Goal: Task Accomplishment & Management: Complete application form

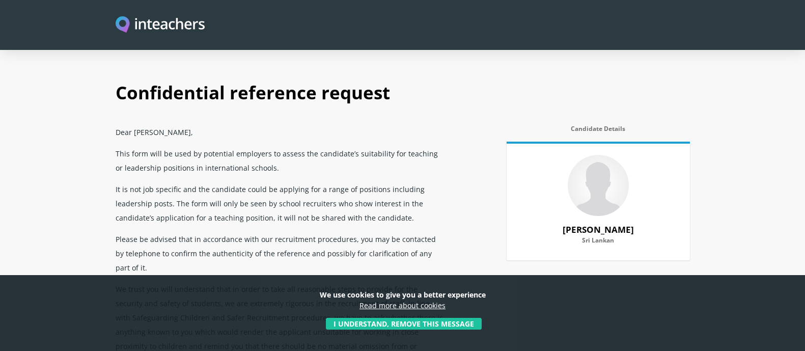
select select "2020"
select select "2022"
select select "Yes"
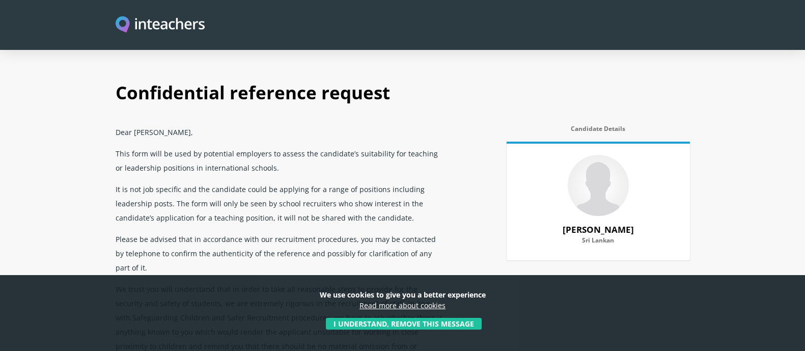
select select "Yes"
click at [469, 321] on button "I understand, remove this message" at bounding box center [404, 324] width 156 height 12
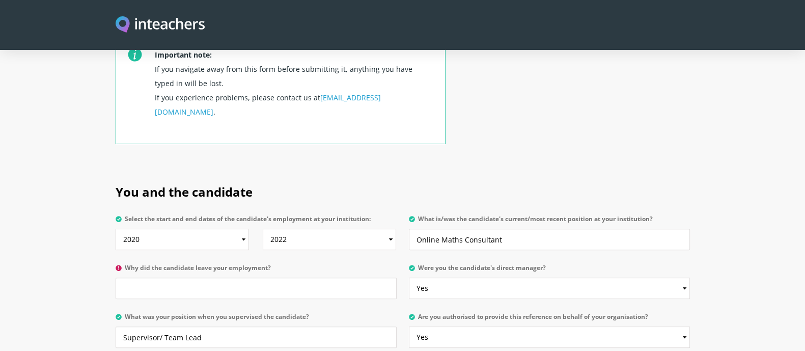
scroll to position [407, 0]
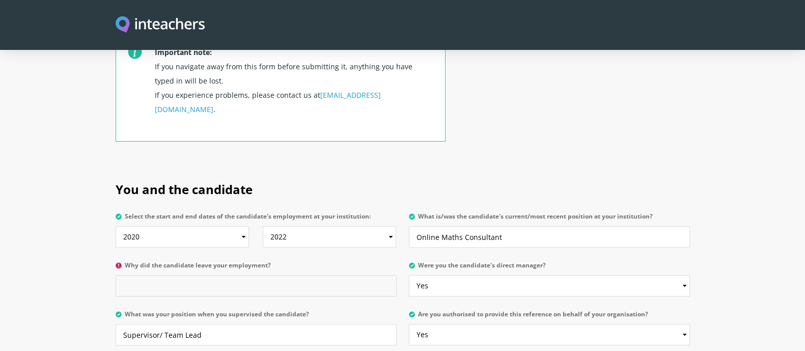
click at [269, 275] on input "Why did the candidate leave your employment?" at bounding box center [256, 285] width 281 height 21
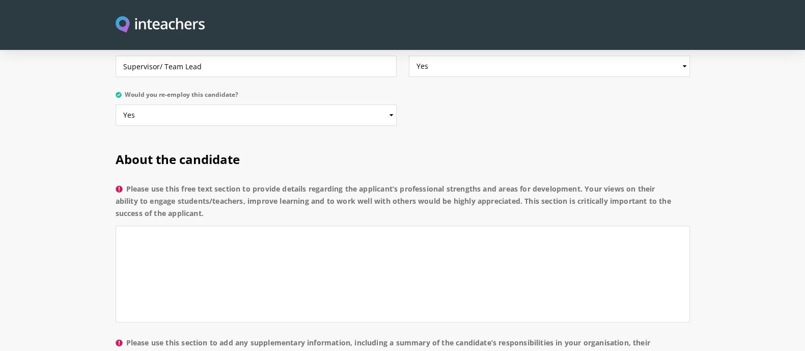
scroll to position [672, 0]
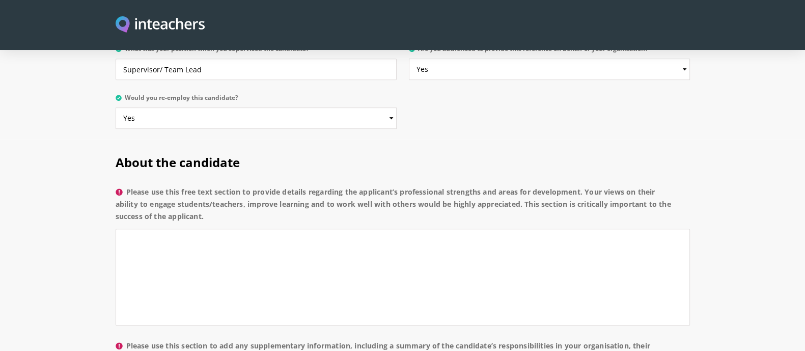
type input "Higher Studies"
drag, startPoint x: 217, startPoint y: 192, endPoint x: 116, endPoint y: 132, distance: 117.4
click at [116, 139] on div "About the candidate Please use this free text section to provide details regard…" at bounding box center [403, 347] width 574 height 416
copy div "About the candidate Please use this free text section to provide details regard…"
click at [316, 235] on textarea "Please use this free text section to provide details regarding the applicant’s …" at bounding box center [403, 277] width 574 height 97
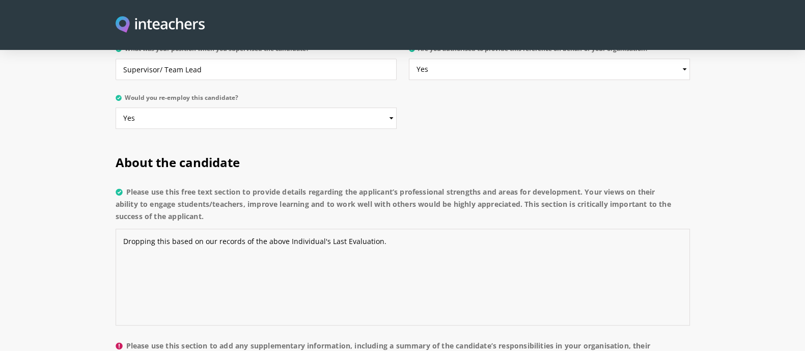
paste textarea "Strengths Strong command of the English language with clear, understandable com…"
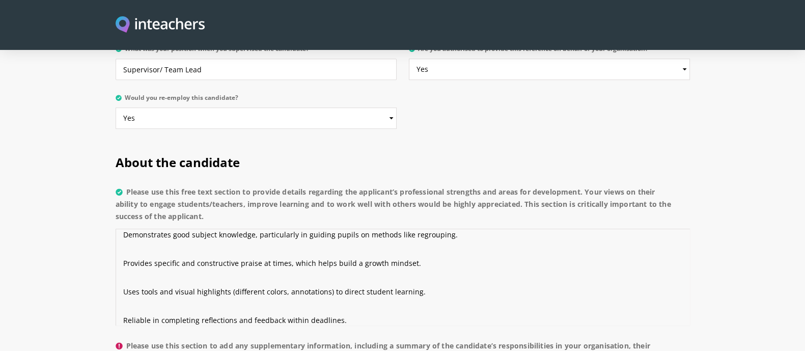
scroll to position [0, 0]
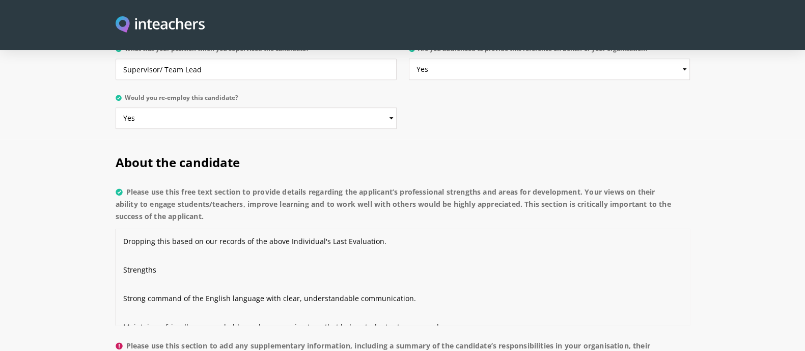
click at [124, 272] on textarea "Dropping this based on our records of the above Individual's Last Evaluation. S…" at bounding box center [403, 277] width 574 height 97
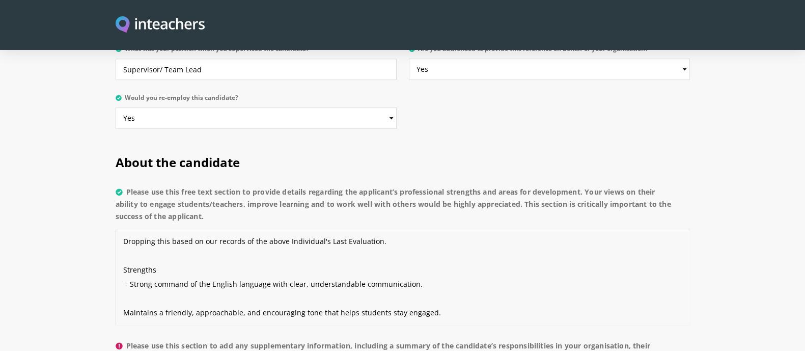
click at [123, 284] on textarea "Dropping this based on our records of the above Individual's Last Evaluation. S…" at bounding box center [403, 277] width 574 height 97
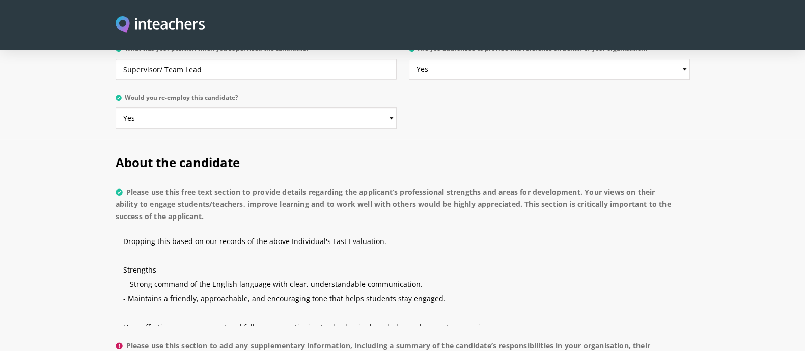
click at [118, 268] on textarea "Dropping this based on our records of the above Individual's Last Evaluation. S…" at bounding box center [403, 277] width 574 height 97
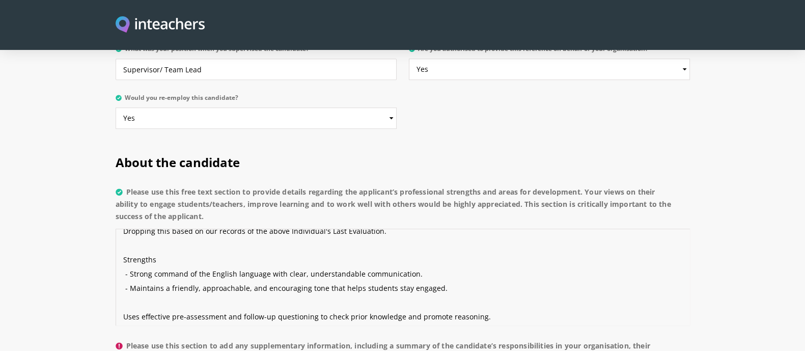
scroll to position [19, 0]
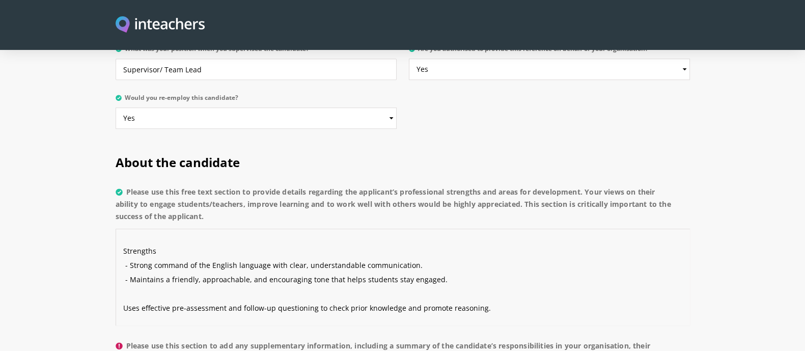
click at [123, 280] on textarea "Dropping this based on our records of the above Individual's Last Evaluation. S…" at bounding box center [403, 277] width 574 height 97
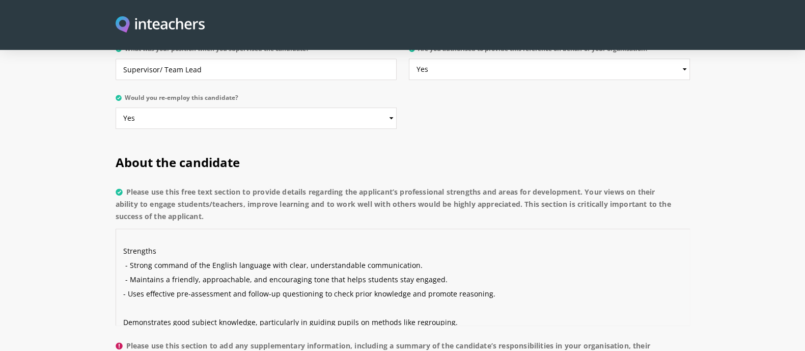
click at [120, 263] on textarea "Dropping this based on our records of the above Individual's Last Evaluation. S…" at bounding box center [403, 277] width 574 height 97
click at [124, 293] on textarea "Dropping this based on our records of the above Individual's Last Evaluation. S…" at bounding box center [403, 277] width 574 height 97
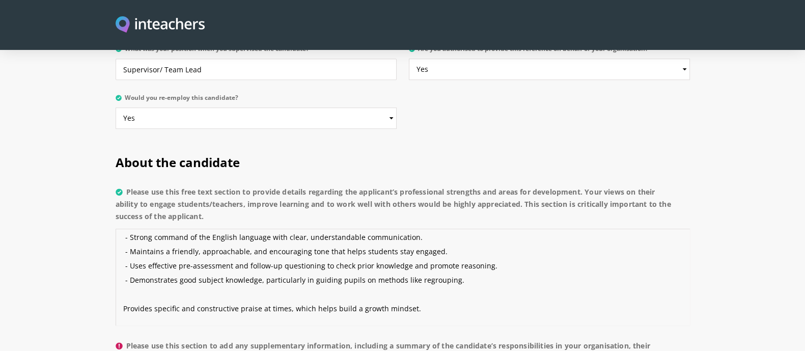
scroll to position [49, 0]
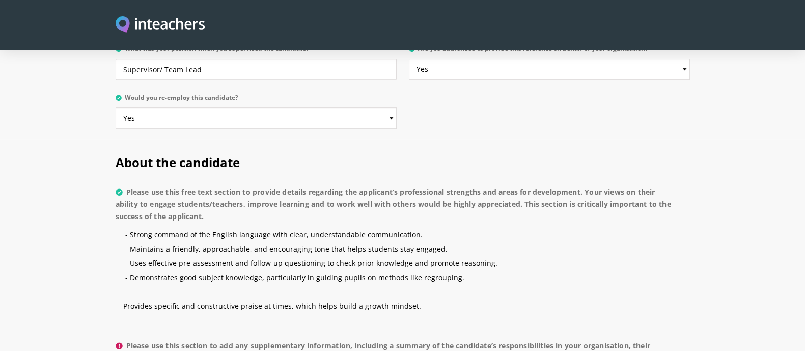
click at [123, 278] on textarea "Dropping this based on our records of the above Individual's Last Evaluation. S…" at bounding box center [403, 277] width 574 height 97
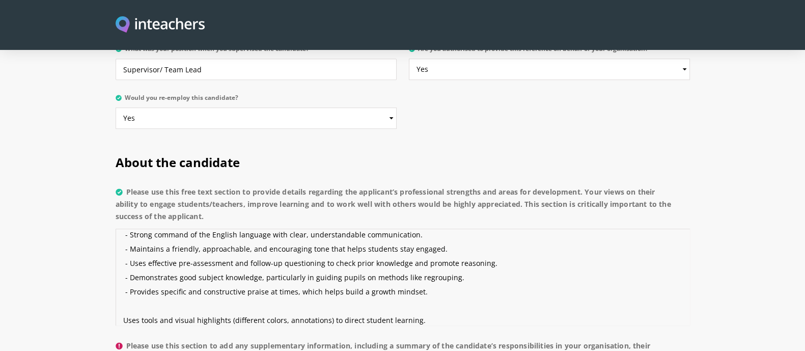
click at [133, 291] on textarea "Dropping this based on our records of the above Individual's Last Evaluation. S…" at bounding box center [403, 277] width 574 height 97
click at [127, 289] on textarea "Dropping this based on our records of the above Individual's Last Evaluation. S…" at bounding box center [403, 277] width 574 height 97
click at [123, 289] on textarea "Dropping this based on our records of the above Individual's Last Evaluation. S…" at bounding box center [403, 277] width 574 height 97
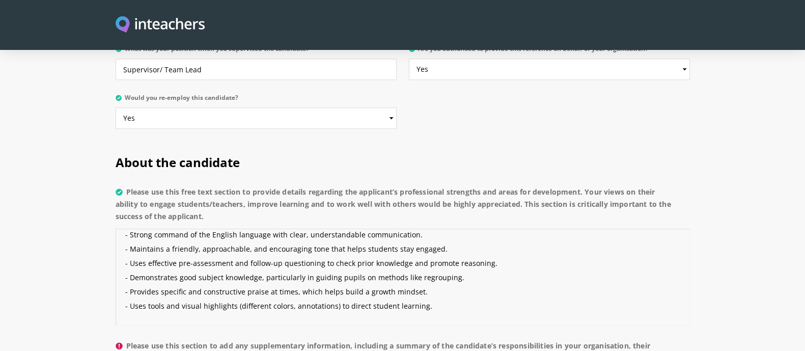
scroll to position [71, 0]
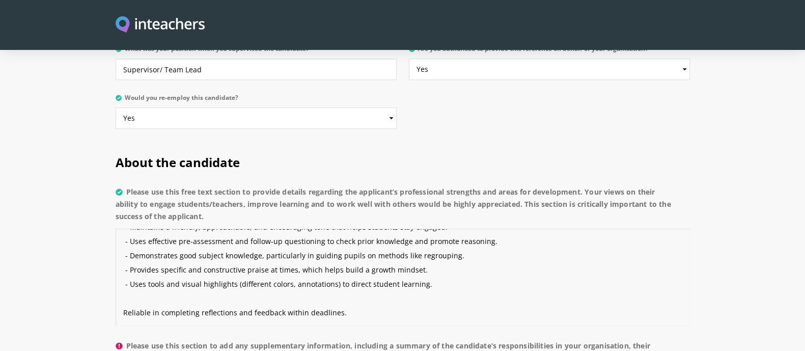
click at [161, 285] on textarea "Dropping this based on our records of the above Individual's Last Evaluation. S…" at bounding box center [403, 277] width 574 height 97
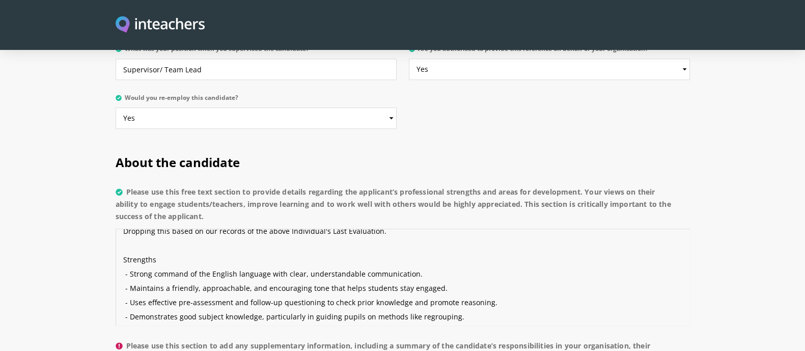
scroll to position [85, 0]
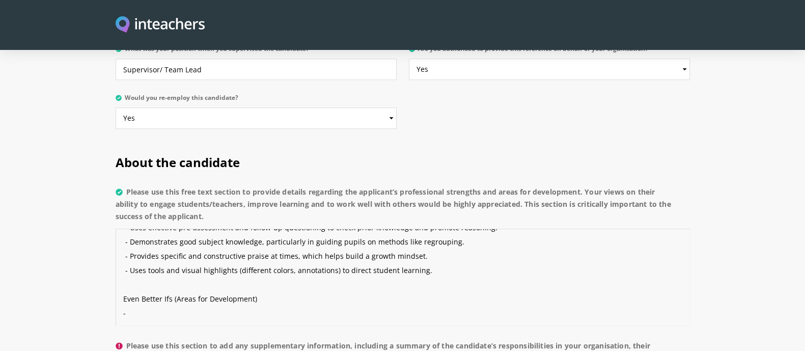
paste textarea "Could benefit from spending a bit more time in reflection stages to encourage t…"
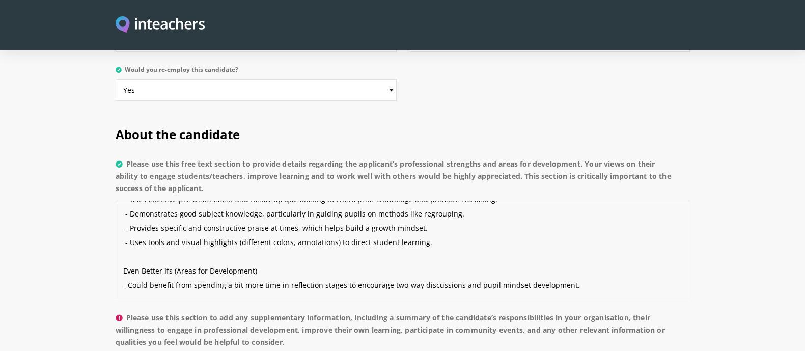
scroll to position [92, 0]
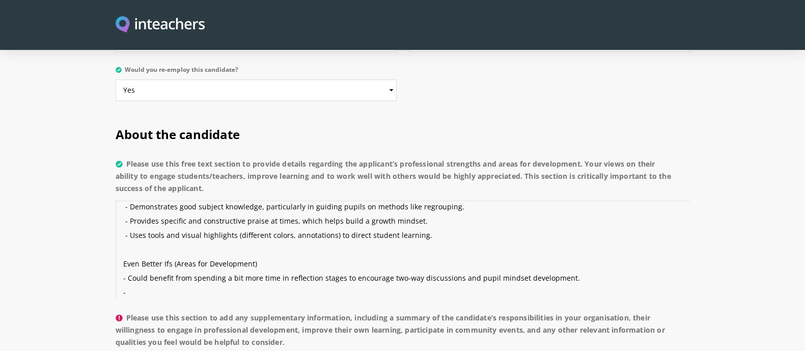
paste textarea "May refine reporting of technical/platform issues by noting more accurate timin…"
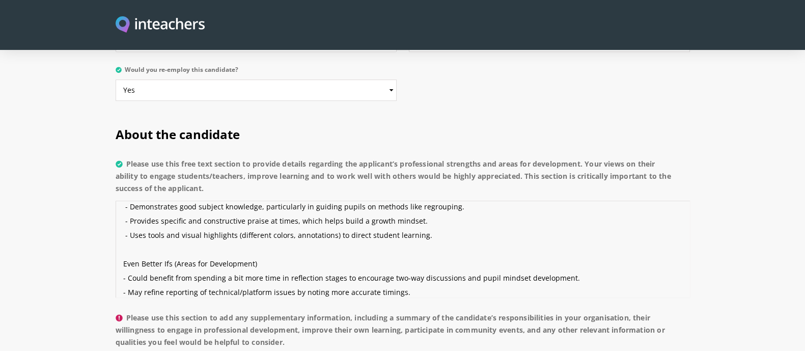
scroll to position [106, 0]
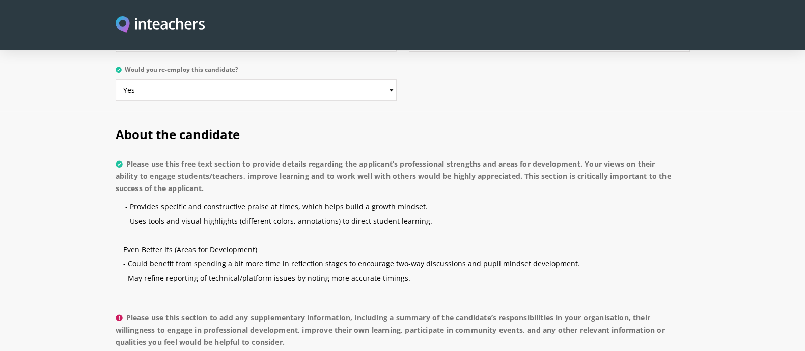
paste textarea "Can further enhance visual explanations of mathematical concepts"
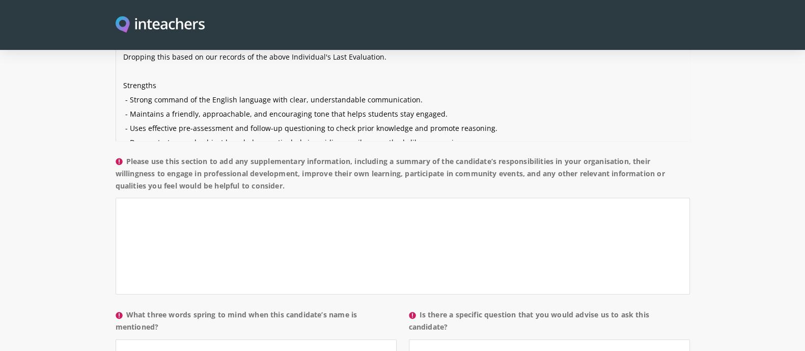
scroll to position [852, 0]
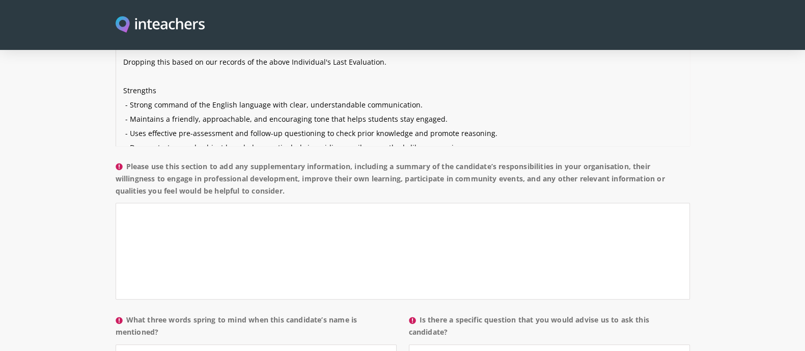
type textarea "Dropping this based on our records of the above Individual's Last Evaluation. S…"
click at [286, 204] on textarea "Please use this section to add any supplementary information, including a summa…" at bounding box center [403, 251] width 574 height 97
drag, startPoint x: 298, startPoint y: 162, endPoint x: 127, endPoint y: 132, distance: 173.7
click at [127, 160] on label "Please use this section to add any supplementary information, including a summa…" at bounding box center [403, 181] width 574 height 43
copy label "Please use this section to add any supplementary information, including a summa…"
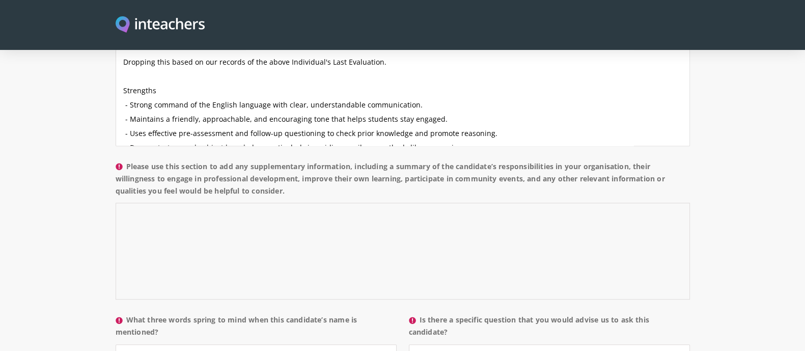
click at [358, 217] on textarea "Please use this section to add any supplementary information, including a summa…" at bounding box center [403, 251] width 574 height 97
paste textarea "During her time with us, she has shown real commitment to her own growth and de…"
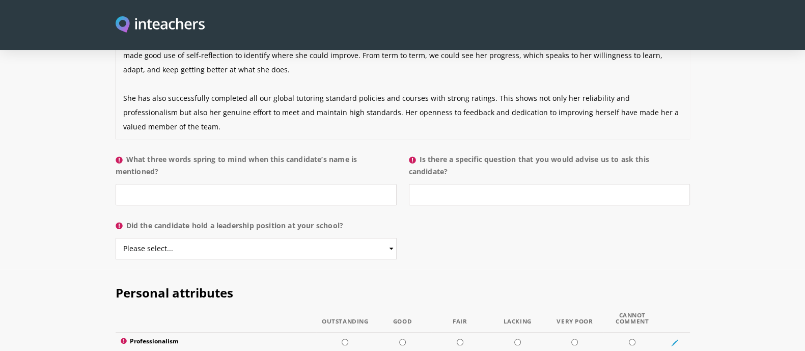
scroll to position [1013, 0]
type textarea "During her time with us, she has shown real commitment to her own growth and de…"
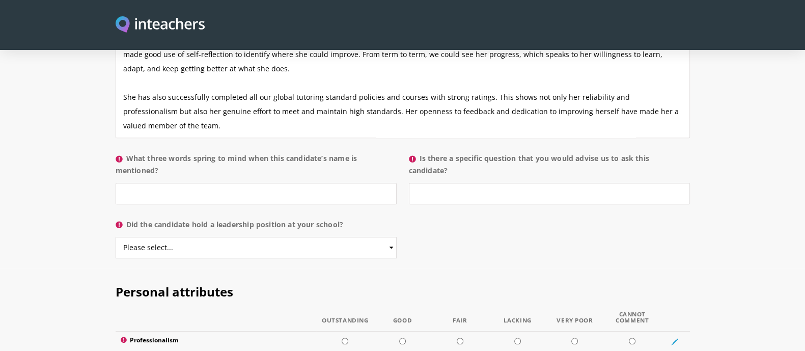
click at [303, 152] on label "What three words spring to mind when this candidate’s name is mentioned?" at bounding box center [256, 167] width 281 height 31
click at [303, 183] on input "What three words spring to mind when this candidate’s name is mentioned?" at bounding box center [256, 193] width 281 height 21
click at [303, 152] on label "What three words spring to mind when this candidate’s name is mentioned?" at bounding box center [256, 167] width 281 height 31
click at [303, 183] on input "What three words spring to mind when this candidate’s name is mentioned?" at bounding box center [256, 193] width 281 height 21
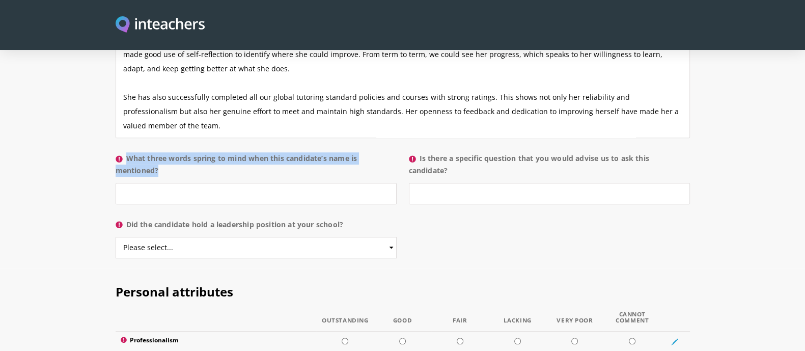
click at [303, 152] on label "What three words spring to mind when this candidate’s name is mentioned?" at bounding box center [256, 167] width 281 height 31
click at [303, 183] on input "What three words spring to mind when this candidate’s name is mentioned?" at bounding box center [256, 193] width 281 height 21
copy label "What three words spring to mind when this candidate’s name is mentioned?"
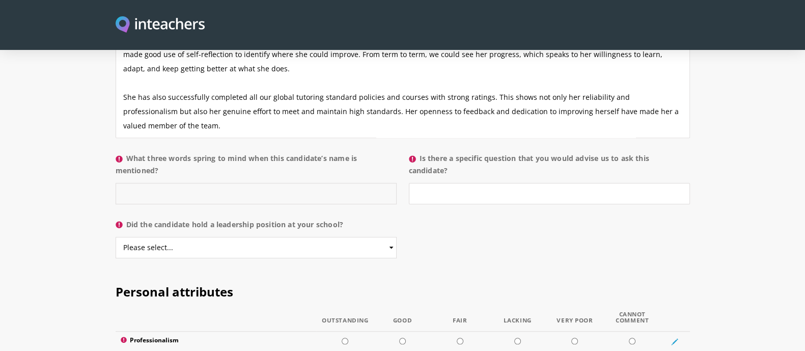
click at [243, 183] on input "What three words spring to mind when this candidate’s name is mentioned?" at bounding box center [256, 193] width 281 height 21
paste input "Committed"
paste input "Adaptable"
type input "Committed, Adaptable & Engaging"
click at [516, 183] on input "Is there a specific question that you would advise us to ask this candidate?" at bounding box center [549, 193] width 281 height 21
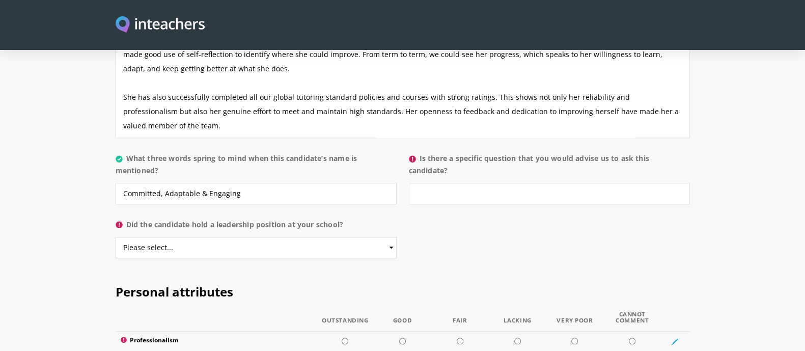
click at [478, 152] on label "Is there a specific question that you would advise us to ask this candidate?" at bounding box center [549, 167] width 281 height 31
click at [478, 183] on input "Is there a specific question that you would advise us to ask this candidate?" at bounding box center [549, 193] width 281 height 21
click at [478, 152] on label "Is there a specific question that you would advise us to ask this candidate?" at bounding box center [549, 167] width 281 height 31
click at [478, 183] on input "Is there a specific question that you would advise us to ask this candidate?" at bounding box center [549, 193] width 281 height 21
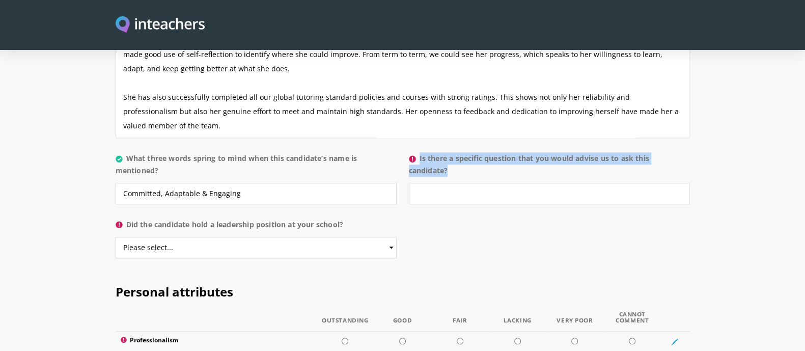
click at [478, 152] on label "Is there a specific question that you would advise us to ask this candidate?" at bounding box center [549, 167] width 281 height 31
click at [478, 183] on input "Is there a specific question that you would advise us to ask this candidate?" at bounding box center [549, 193] width 281 height 21
copy label "Is there a specific question that you would advise us to ask this candidate?"
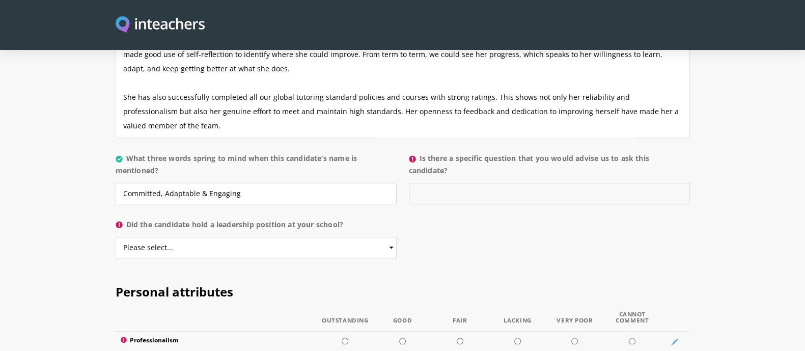
click at [481, 183] on input "Is there a specific question that you would advise us to ask this candidate?" at bounding box center [549, 193] width 281 height 21
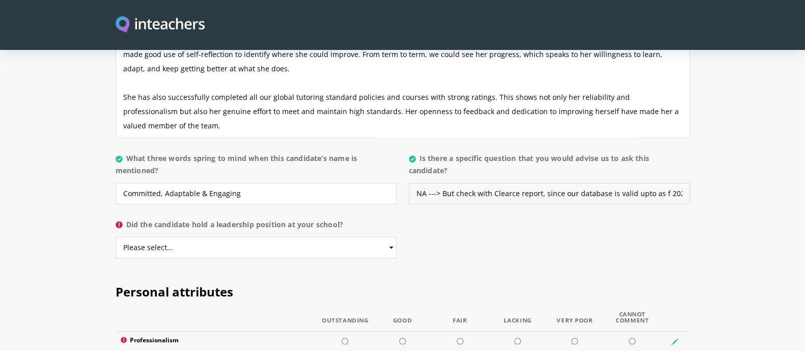
click at [509, 183] on input "NA ---> But check with Clearce report, since our database is valid upto as f 20…" at bounding box center [549, 193] width 281 height 21
click at [532, 183] on input "NA ---> But check with police report, since our database is valid upto as f 2022" at bounding box center [549, 193] width 281 height 21
type input "NA ---> But check with police report checks if needed by your org, since our da…"
click at [532, 183] on input "NA ---> But check with police report checks if needed by your org, since our da…" at bounding box center [549, 193] width 281 height 21
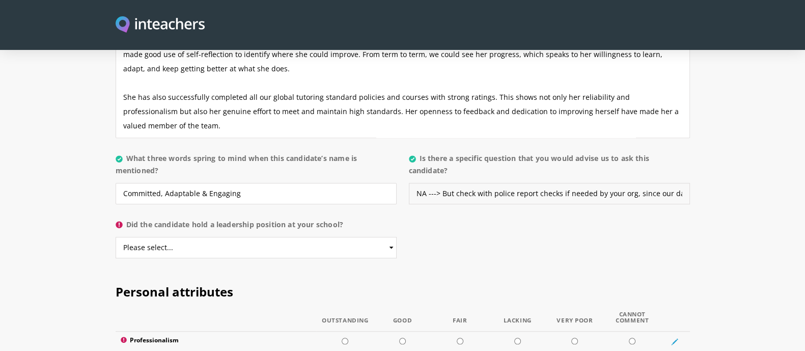
click at [532, 183] on input "NA ---> But check with police report checks if needed by your org, since our da…" at bounding box center [549, 193] width 281 height 21
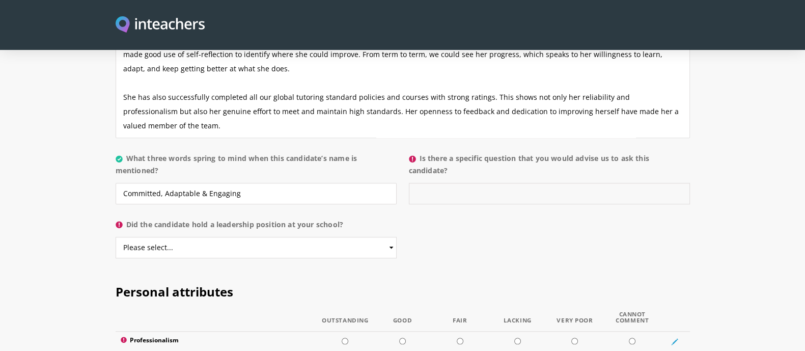
paste input "please check police report requirements as per your organization, since our dat…"
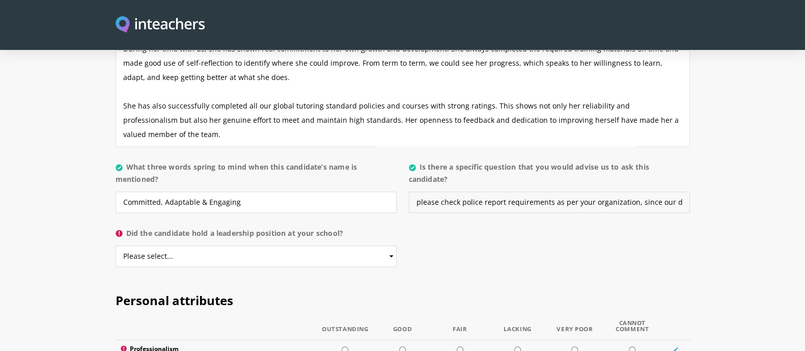
scroll to position [1003, 0]
click at [486, 193] on input "please check police report requirements as per your organization, since our dat…" at bounding box center [549, 203] width 281 height 21
drag, startPoint x: 461, startPoint y: 175, endPoint x: 480, endPoint y: 173, distance: 19.4
click at [480, 193] on input "please check police report requirements as per your organization, since our dat…" at bounding box center [549, 203] width 281 height 21
paste input "Disclosure and Barring Service,"
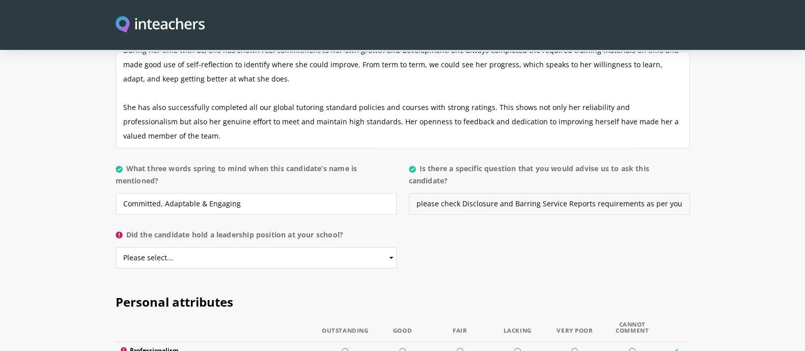
click at [617, 193] on input "please check Disclosure and Barring Service Reports requirements as per your or…" at bounding box center [549, 203] width 281 height 21
drag, startPoint x: 645, startPoint y: 175, endPoint x: 626, endPoint y: 175, distance: 19.4
click at [626, 193] on input "please check Disclosure and Barring Service Reports If required as per your org…" at bounding box center [549, 203] width 281 height 21
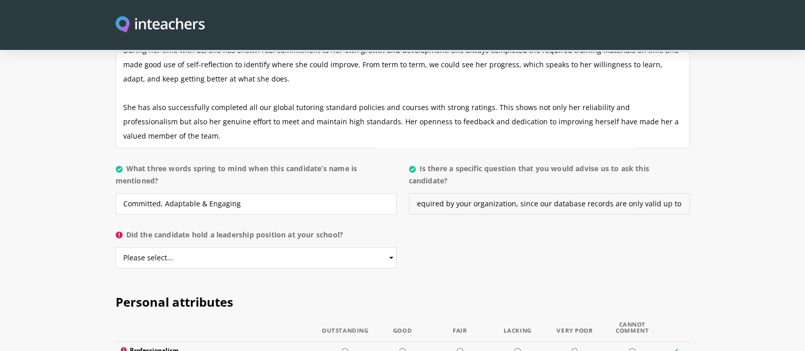
scroll to position [0, 0]
click at [589, 193] on input "please check Disclosure and Barring Service Reports If required by your organiz…" at bounding box center [549, 203] width 281 height 21
type input "please check Disclosure and Barring Service Reports (DBS - [GEOGRAPHIC_DATA]) I…"
click at [615, 217] on div "About the candidate Please use this free text section to provide details regard…" at bounding box center [402, 44] width 587 height 470
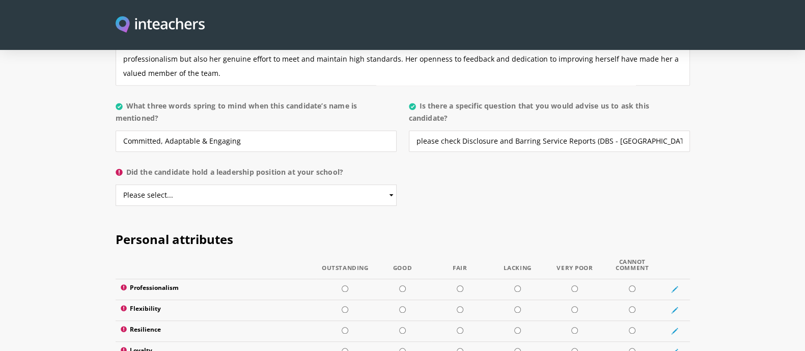
scroll to position [1068, 0]
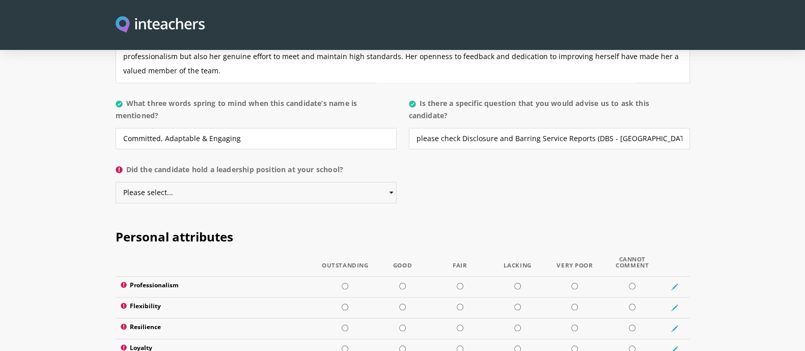
click at [222, 182] on select "Please select... Yes No" at bounding box center [256, 192] width 281 height 21
select select "Yes"
click at [116, 182] on select "Please select... Yes No" at bounding box center [256, 192] width 281 height 21
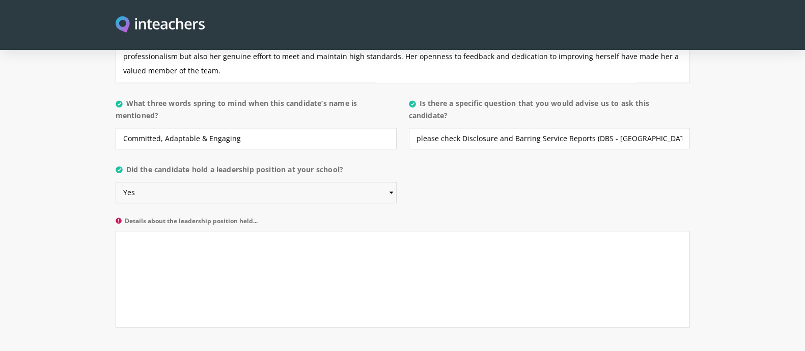
scroll to position [1088, 0]
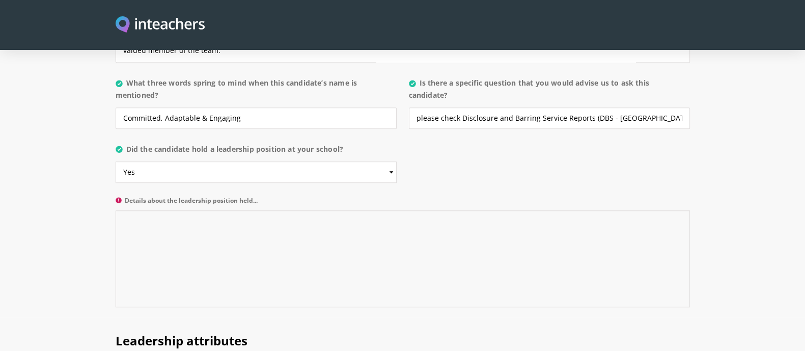
click at [320, 210] on textarea "Details about the leadership position held..." at bounding box center [403, 258] width 574 height 97
click at [235, 143] on label "Did the candidate hold a leadership position at your school?" at bounding box center [256, 152] width 281 height 18
click at [235, 161] on select "Please select... Yes No" at bounding box center [256, 171] width 281 height 21
click at [235, 143] on label "Did the candidate hold a leadership position at your school?" at bounding box center [256, 152] width 281 height 18
click at [235, 161] on select "Please select... Yes No" at bounding box center [256, 171] width 281 height 21
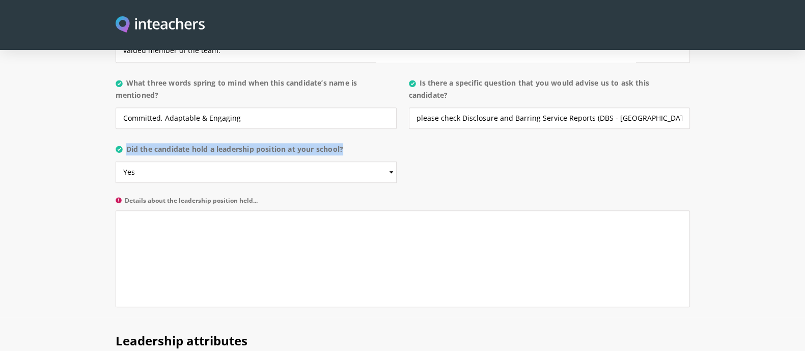
click at [235, 143] on label "Did the candidate hold a leadership position at your school?" at bounding box center [256, 152] width 281 height 18
click at [235, 161] on select "Please select... Yes No" at bounding box center [256, 171] width 281 height 21
copy label "Did the candidate hold a leadership position at your school?"
click at [260, 247] on textarea "Details about the leadership position held..." at bounding box center [403, 258] width 574 height 97
paste textarea "She was a senior member of the team, helping new joiners shadow her work online…"
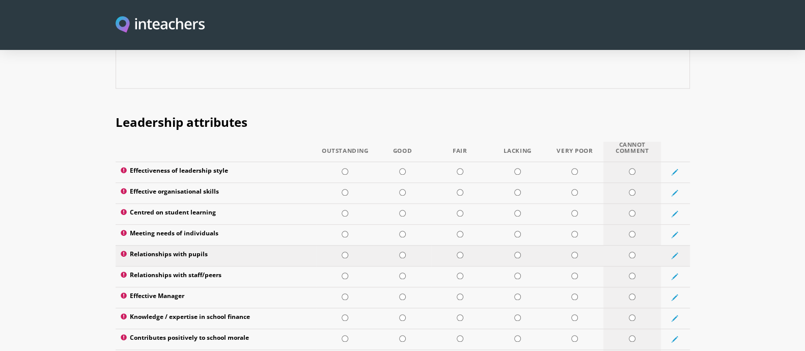
scroll to position [1327, 0]
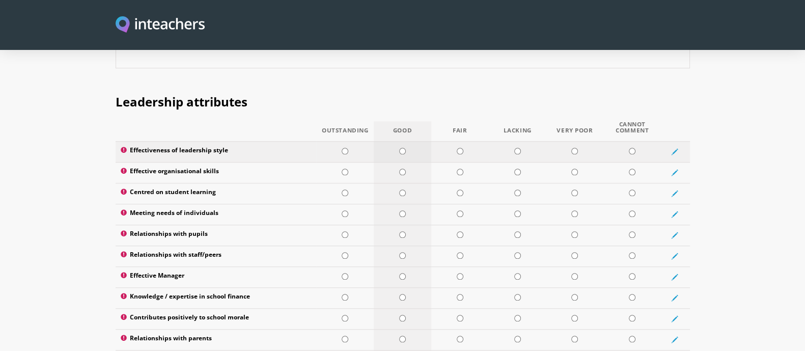
type textarea "She was a senior member of the team, helping new joiners shadow her work online…"
click at [403, 148] on input "radio" at bounding box center [402, 151] width 7 height 7
radio input "true"
click at [401, 169] on input "radio" at bounding box center [402, 172] width 7 height 7
radio input "true"
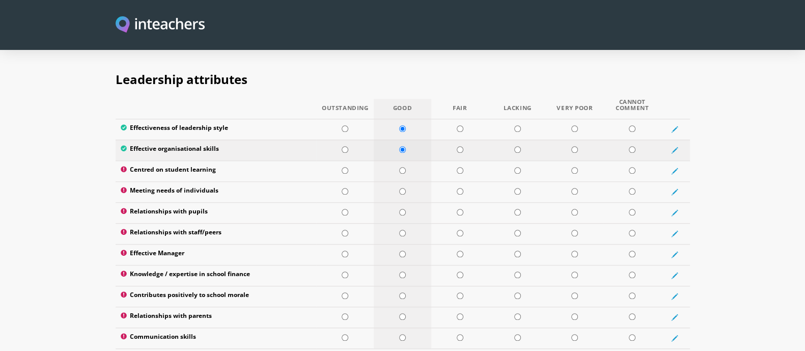
scroll to position [1350, 0]
click at [402, 167] on input "radio" at bounding box center [402, 170] width 7 height 7
radio input "true"
click at [403, 187] on input "radio" at bounding box center [402, 190] width 7 height 7
radio input "true"
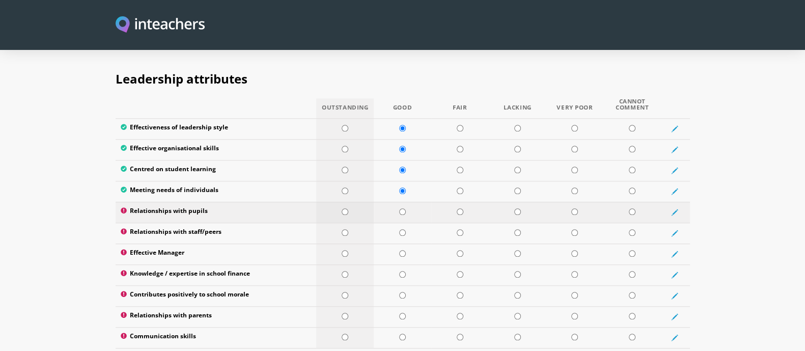
click at [345, 208] on input "radio" at bounding box center [345, 211] width 7 height 7
radio input "true"
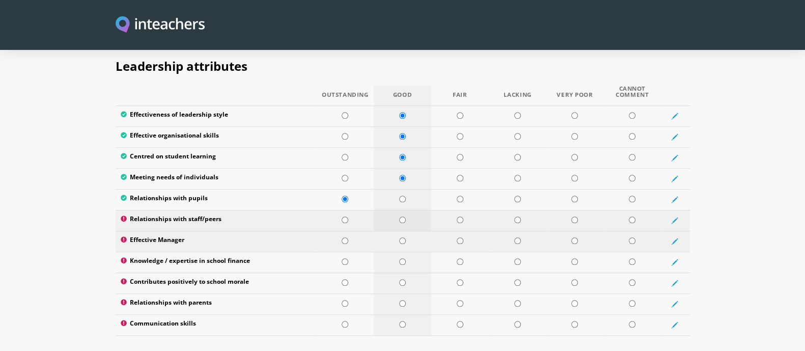
scroll to position [1363, 0]
click at [403, 216] on input "radio" at bounding box center [402, 219] width 7 height 7
radio input "true"
click at [401, 237] on input "radio" at bounding box center [402, 240] width 7 height 7
radio input "true"
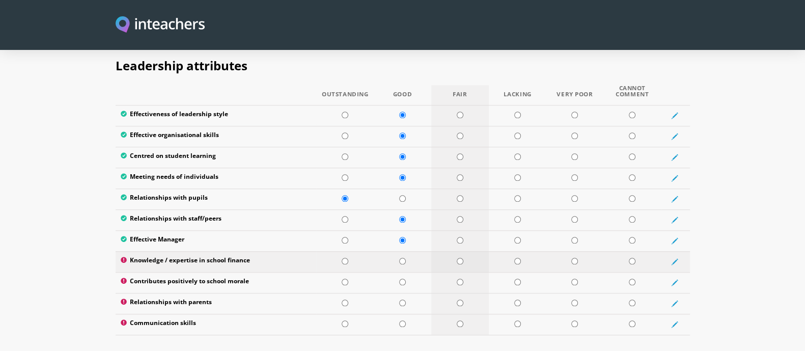
click at [460, 258] on input "radio" at bounding box center [460, 261] width 7 height 7
radio input "true"
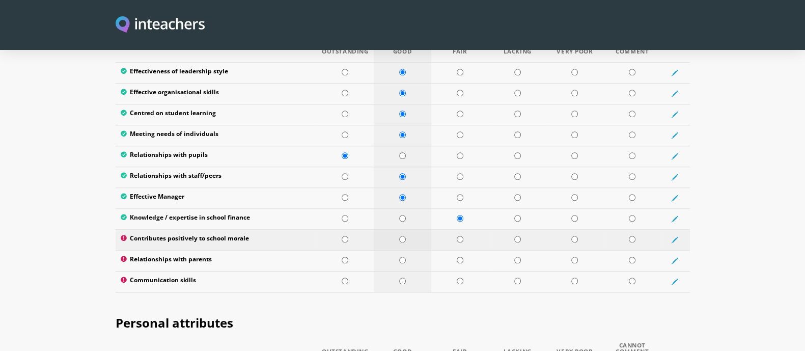
click at [404, 236] on input "radio" at bounding box center [402, 239] width 7 height 7
radio input "true"
click at [346, 257] on input "radio" at bounding box center [345, 260] width 7 height 7
radio input "true"
click at [345, 236] on input "radio" at bounding box center [345, 239] width 7 height 7
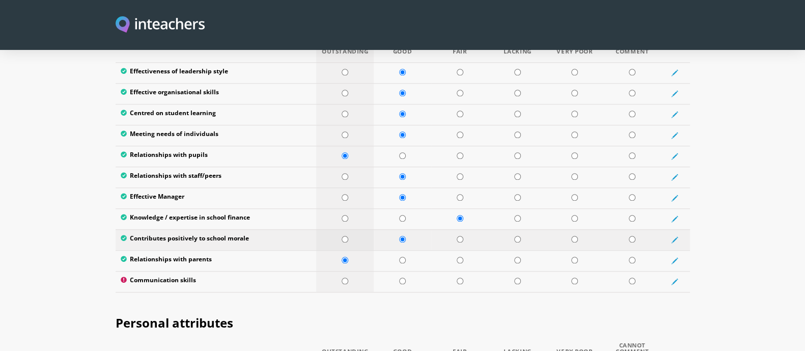
radio input "true"
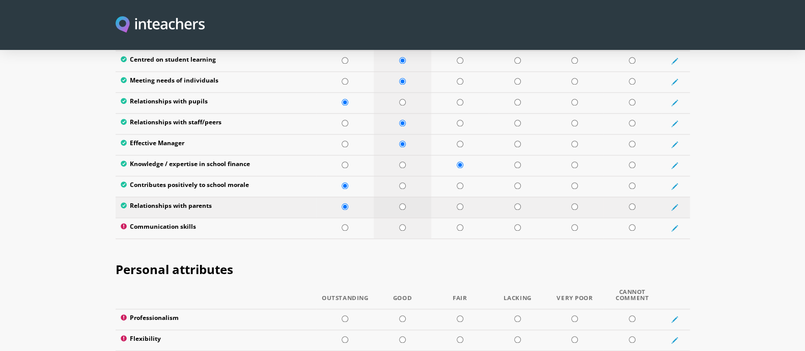
scroll to position [1462, 0]
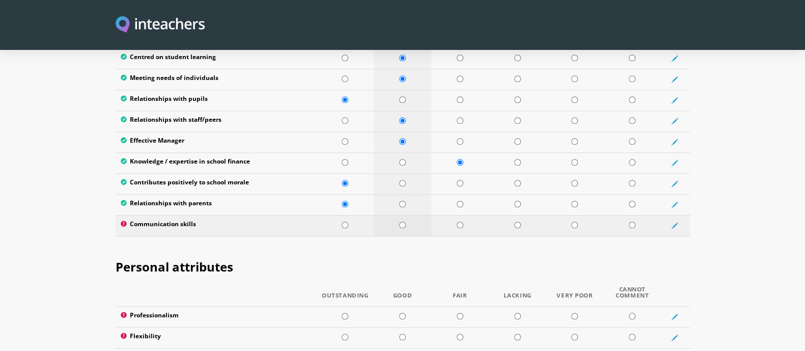
click at [401, 222] on input "radio" at bounding box center [402, 225] width 7 height 7
radio input "true"
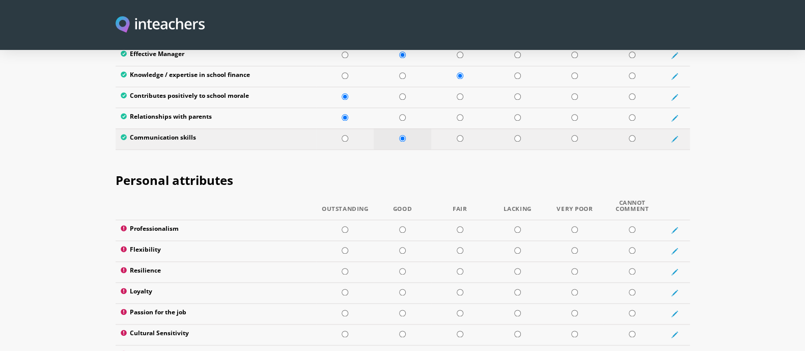
scroll to position [1563, 0]
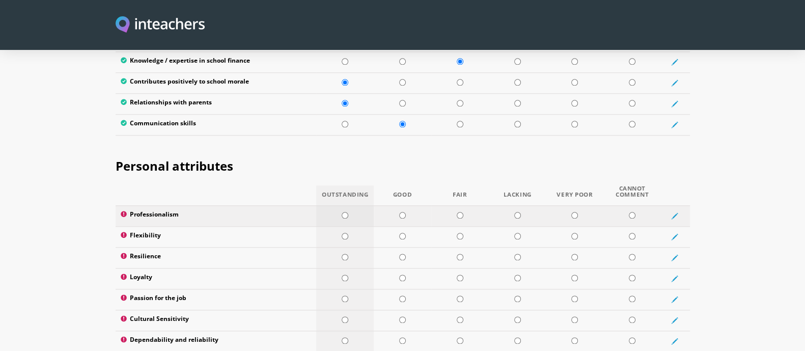
click at [344, 212] on input "radio" at bounding box center [345, 215] width 7 height 7
radio input "true"
click at [344, 233] on input "radio" at bounding box center [345, 236] width 7 height 7
radio input "true"
click at [346, 254] on input "radio" at bounding box center [345, 257] width 7 height 7
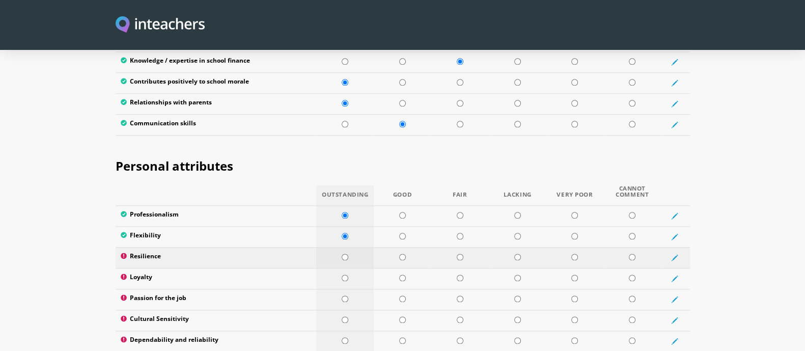
radio input "true"
click at [403, 275] on input "radio" at bounding box center [402, 278] width 7 height 7
radio input "true"
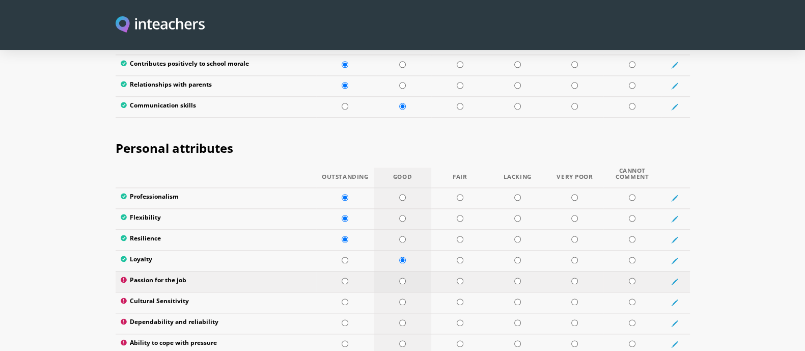
scroll to position [1599, 0]
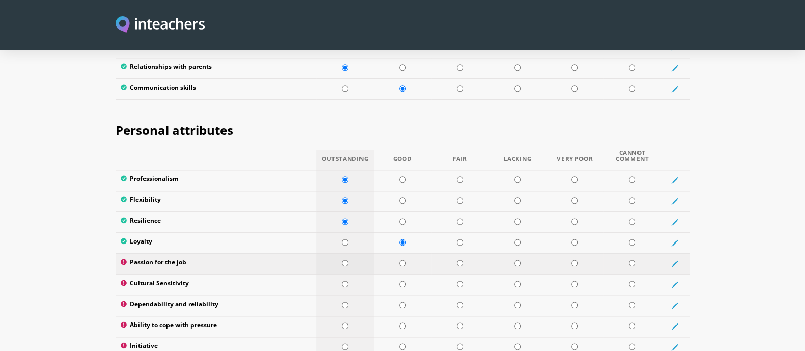
click at [351, 253] on td at bounding box center [345, 263] width 58 height 21
radio input "true"
click at [352, 274] on td at bounding box center [345, 284] width 58 height 21
radio input "true"
click at [400, 302] on input "radio" at bounding box center [402, 305] width 7 height 7
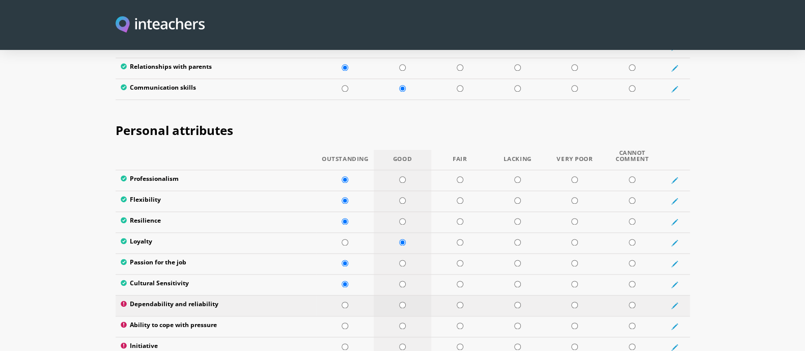
radio input "true"
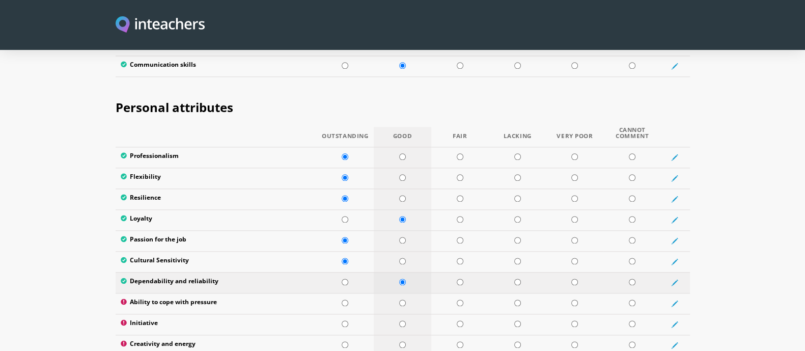
scroll to position [1625, 0]
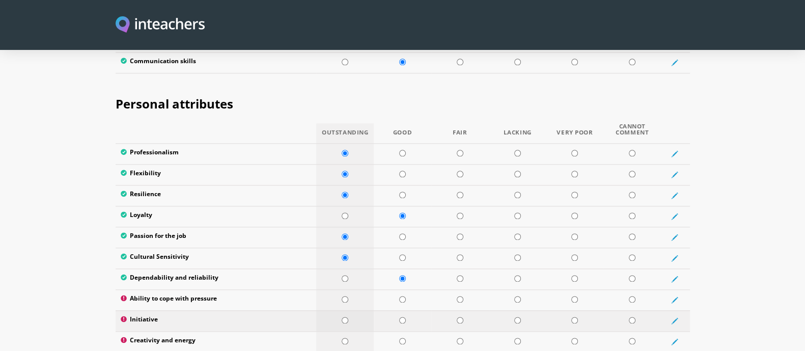
click at [344, 317] on input "radio" at bounding box center [345, 320] width 7 height 7
radio input "true"
click at [403, 296] on input "radio" at bounding box center [402, 299] width 7 height 7
radio input "true"
click at [345, 338] on input "radio" at bounding box center [345, 341] width 7 height 7
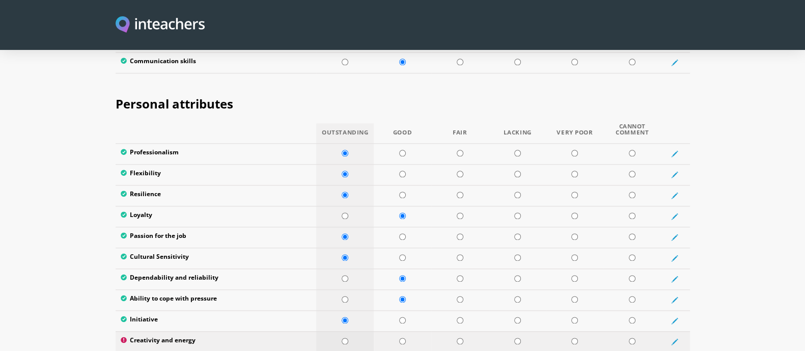
radio input "true"
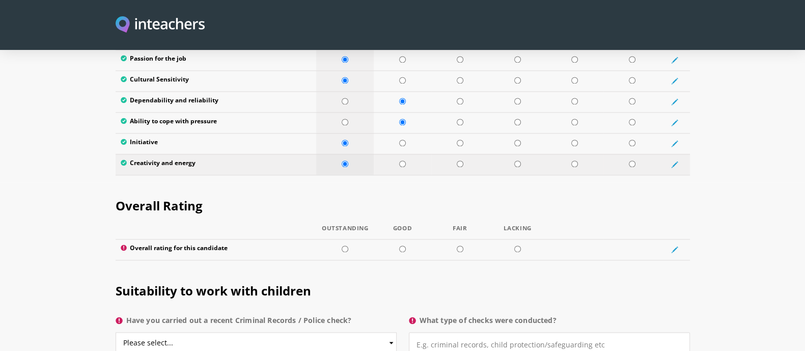
scroll to position [1805, 0]
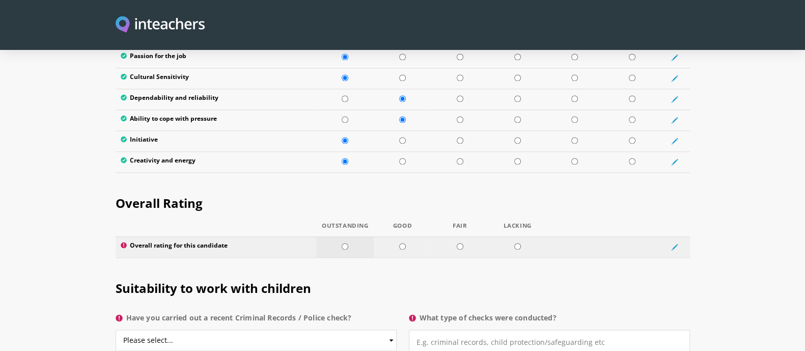
click at [348, 236] on td at bounding box center [345, 246] width 58 height 21
radio input "true"
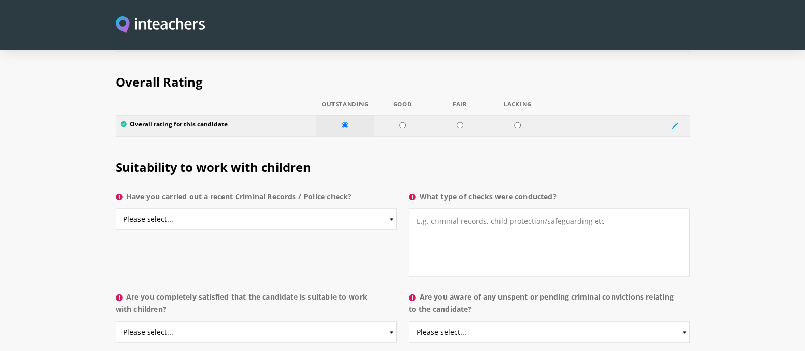
scroll to position [1925, 0]
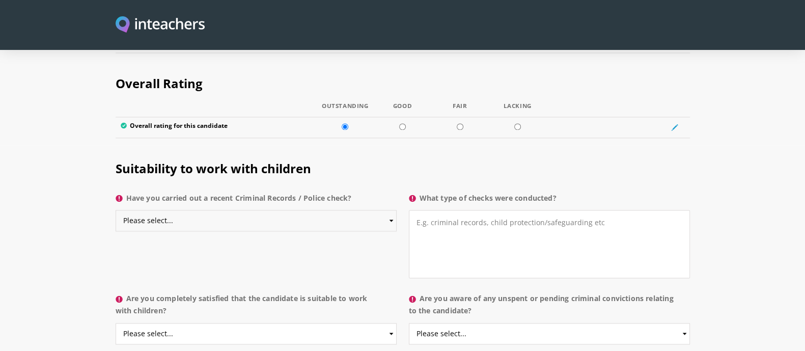
click at [319, 210] on select "Please select... Yes No Do not know" at bounding box center [256, 220] width 281 height 21
select select "Do not know"
click at [116, 210] on select "Please select... Yes No Do not know" at bounding box center [256, 220] width 281 height 21
click at [496, 210] on textarea "What type of checks were conducted?" at bounding box center [549, 244] width 281 height 68
click at [442, 210] on textarea "Police Clearence" at bounding box center [549, 244] width 281 height 68
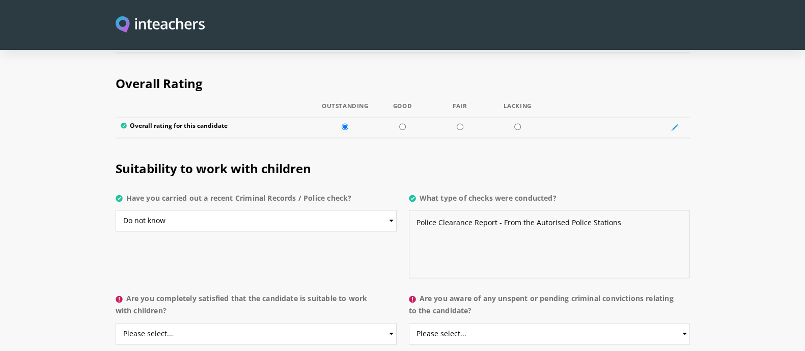
click at [560, 210] on textarea "Police Clearance Report - From the Autorised Police Stations" at bounding box center [549, 244] width 281 height 68
click at [653, 210] on textarea "Police Clearance Report - From the Authorized Police Stations" at bounding box center [549, 244] width 281 height 68
paste textarea "Disclosure and Barring Service"
click at [418, 210] on textarea "Police Clearance Report - From the Authorized Police Stations ([DATE] - [DATE])…" at bounding box center [549, 244] width 281 height 68
click at [544, 210] on textarea "Police Clearance Report - From the Authorized Police Stations ([DATE] - [DATE])…" at bounding box center [549, 244] width 281 height 68
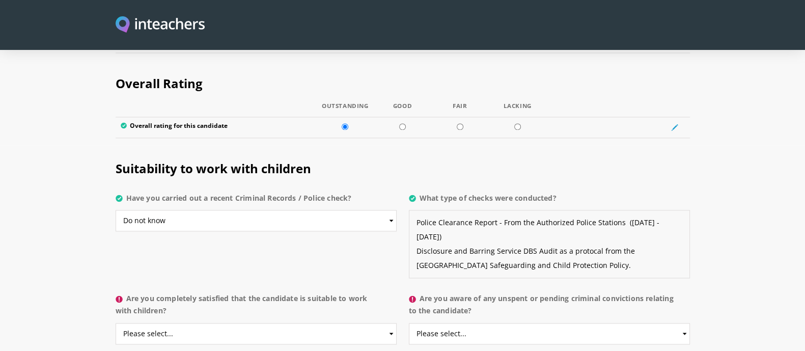
click at [574, 210] on textarea "Police Clearance Report - From the Authorized Police Stations ([DATE] - [DATE])…" at bounding box center [549, 244] width 281 height 68
click at [418, 210] on textarea "Police Clearance Report - From the Authorized Police Stations ([DATE] - [DATE])…" at bounding box center [549, 244] width 281 height 68
click at [577, 232] on textarea "Police Clearance Report - From the Authorized Police Stations ([DATE] - [DATE])…" at bounding box center [549, 244] width 281 height 68
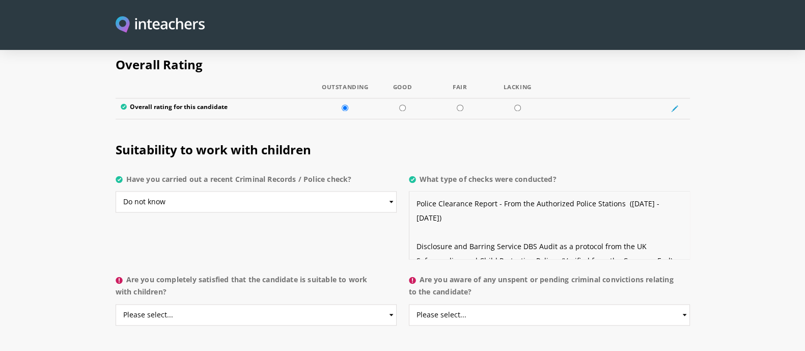
scroll to position [1960, 0]
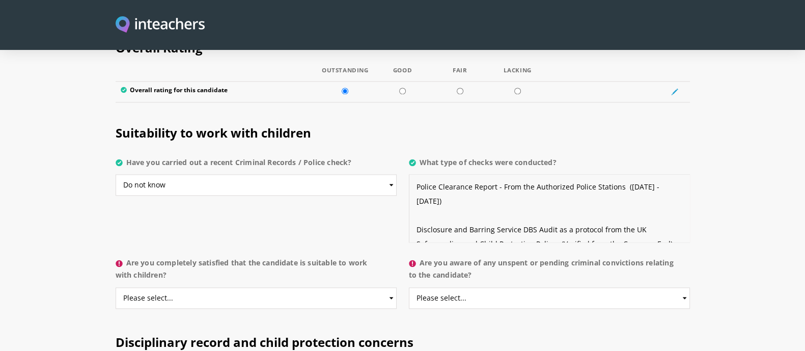
type textarea "Police Clearance Report - From the Authorized Police Stations ([DATE] - [DATE])…"
drag, startPoint x: 353, startPoint y: 270, endPoint x: 258, endPoint y: 278, distance: 96.1
click at [258, 278] on p "Are you completely satisfied that the candidate is suitable to work with childr…" at bounding box center [256, 286] width 281 height 66
click at [258, 287] on select "Please select... Yes No Do not know" at bounding box center [256, 297] width 281 height 21
select select "Yes"
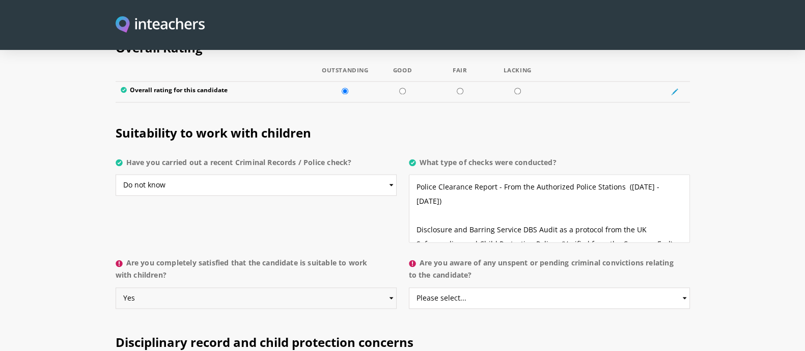
click at [116, 287] on select "Please select... Yes No Do not know" at bounding box center [256, 297] width 281 height 21
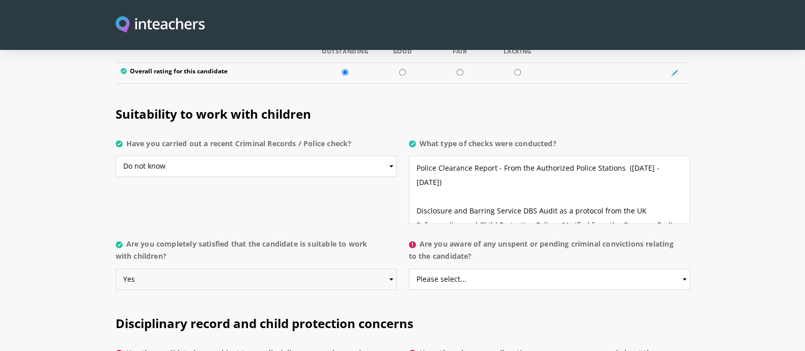
scroll to position [1991, 0]
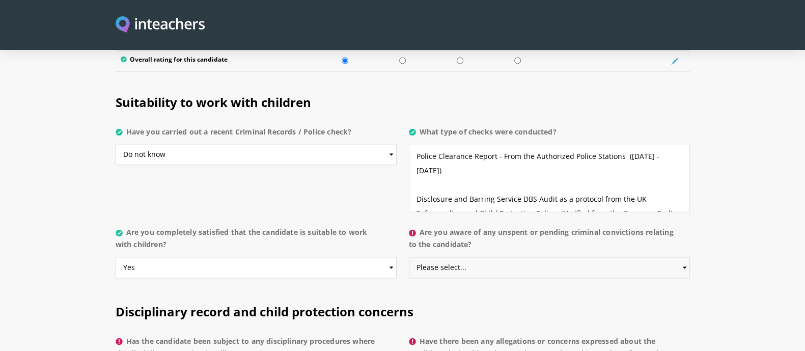
click at [532, 257] on select "Please select... Yes No Do not know" at bounding box center [549, 267] width 281 height 21
select select "No"
click at [409, 257] on select "Please select... Yes No Do not know" at bounding box center [549, 267] width 281 height 21
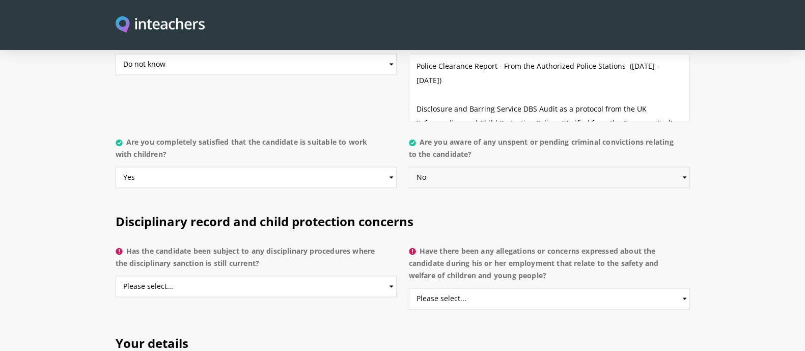
scroll to position [2082, 0]
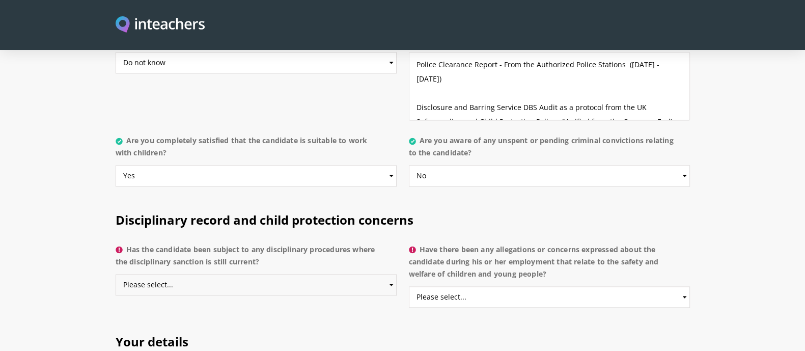
click at [308, 274] on select "Please select... Yes No Do not know" at bounding box center [256, 284] width 281 height 21
select select "No"
click at [116, 274] on select "Please select... Yes No Do not know" at bounding box center [256, 284] width 281 height 21
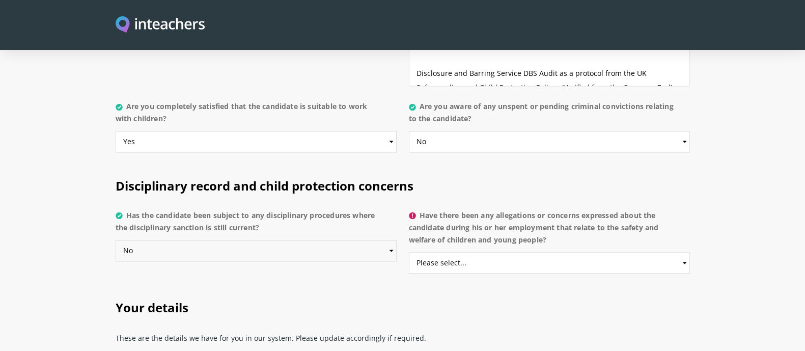
scroll to position [2122, 0]
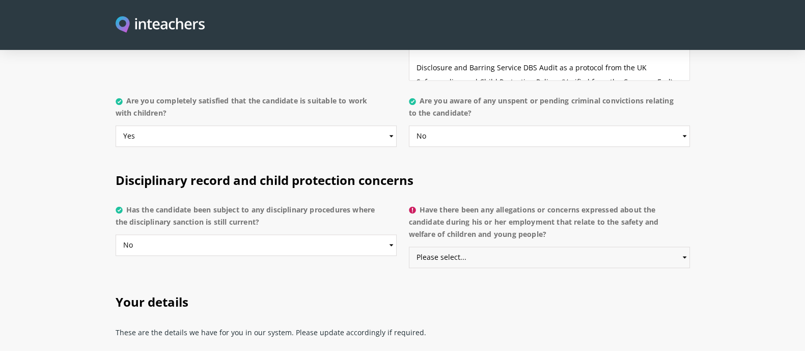
click at [523, 246] on select "Please select... Yes No Do not know" at bounding box center [549, 256] width 281 height 21
select select "No"
click at [409, 246] on select "Please select... Yes No Do not know" at bounding box center [549, 256] width 281 height 21
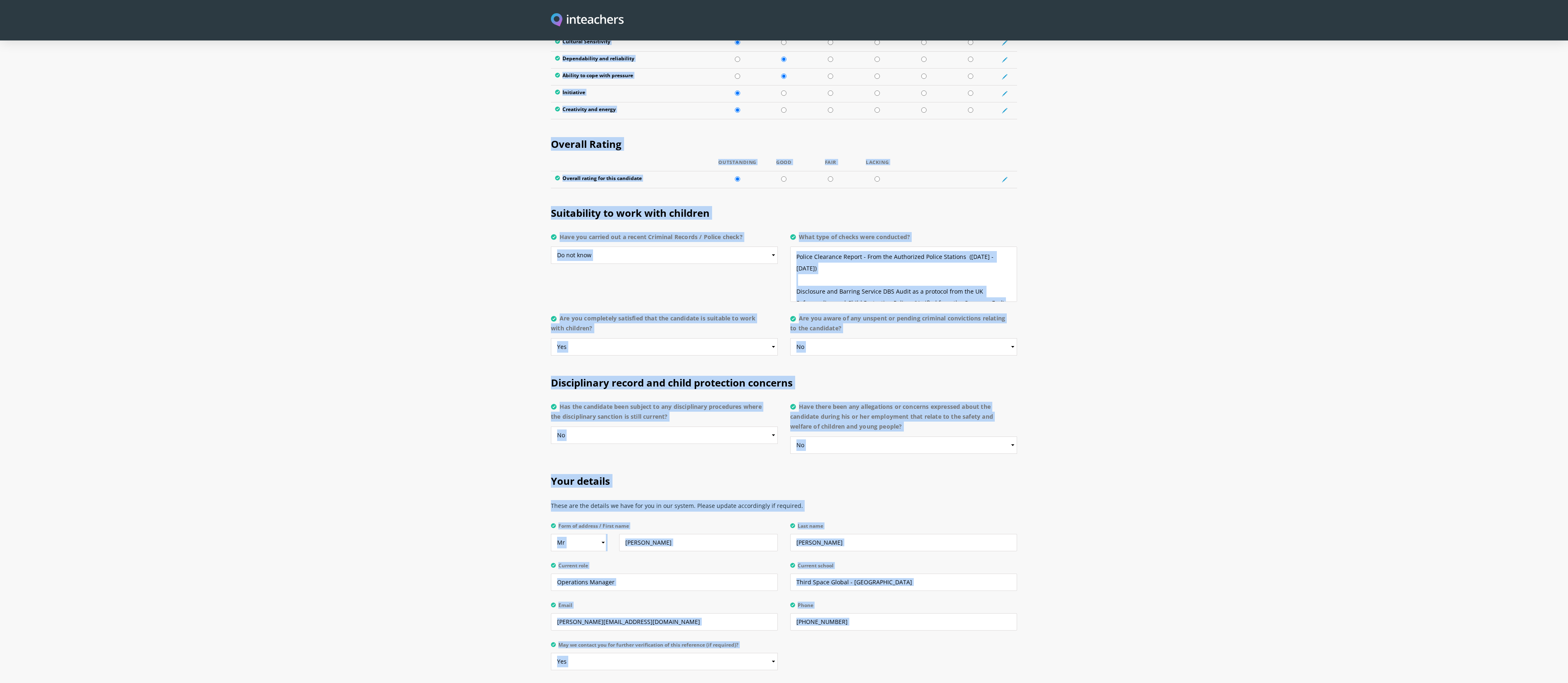
scroll to position [1729, 0]
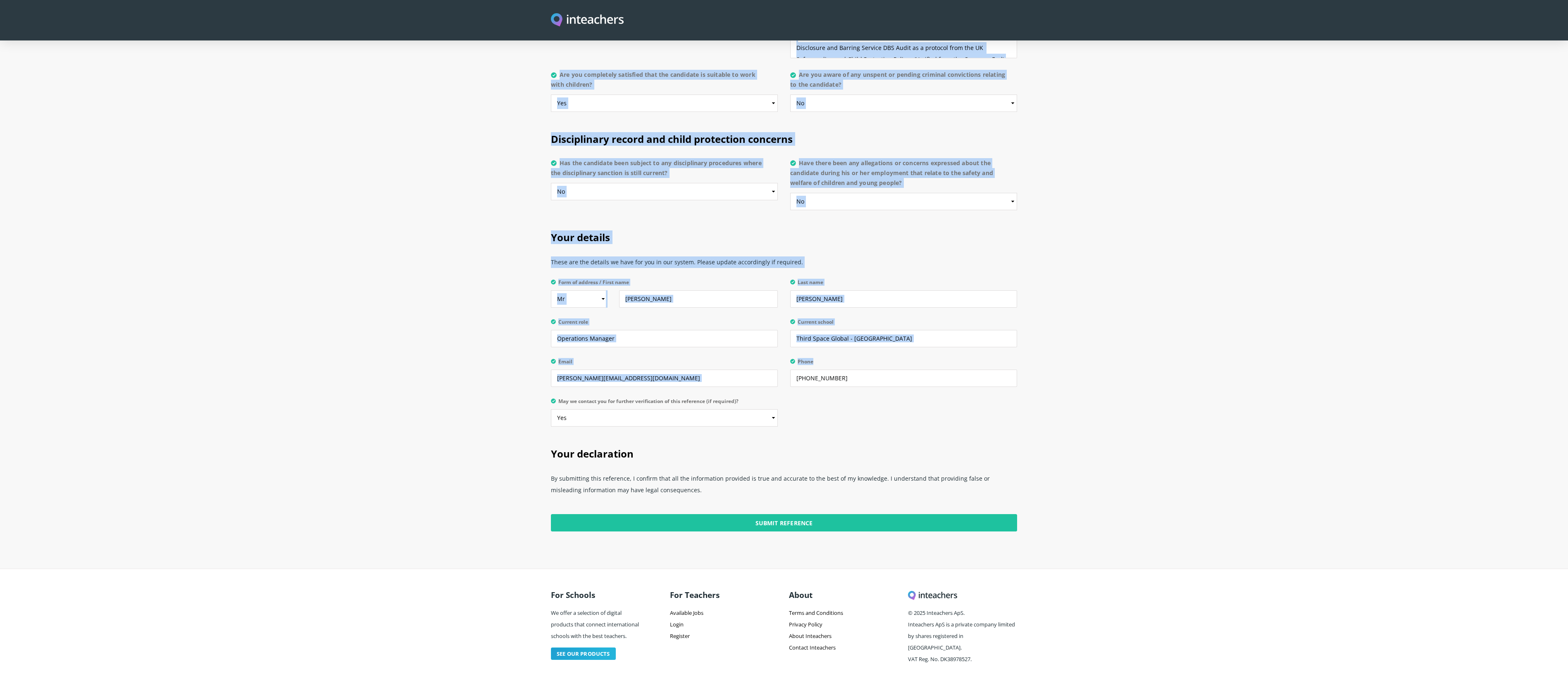
drag, startPoint x: 539, startPoint y: 68, endPoint x: 993, endPoint y: 370, distance: 545.3
click at [653, 284] on section "Your details These are the details we have for you in our system. Please update…" at bounding box center [784, 326] width 1568 height 217
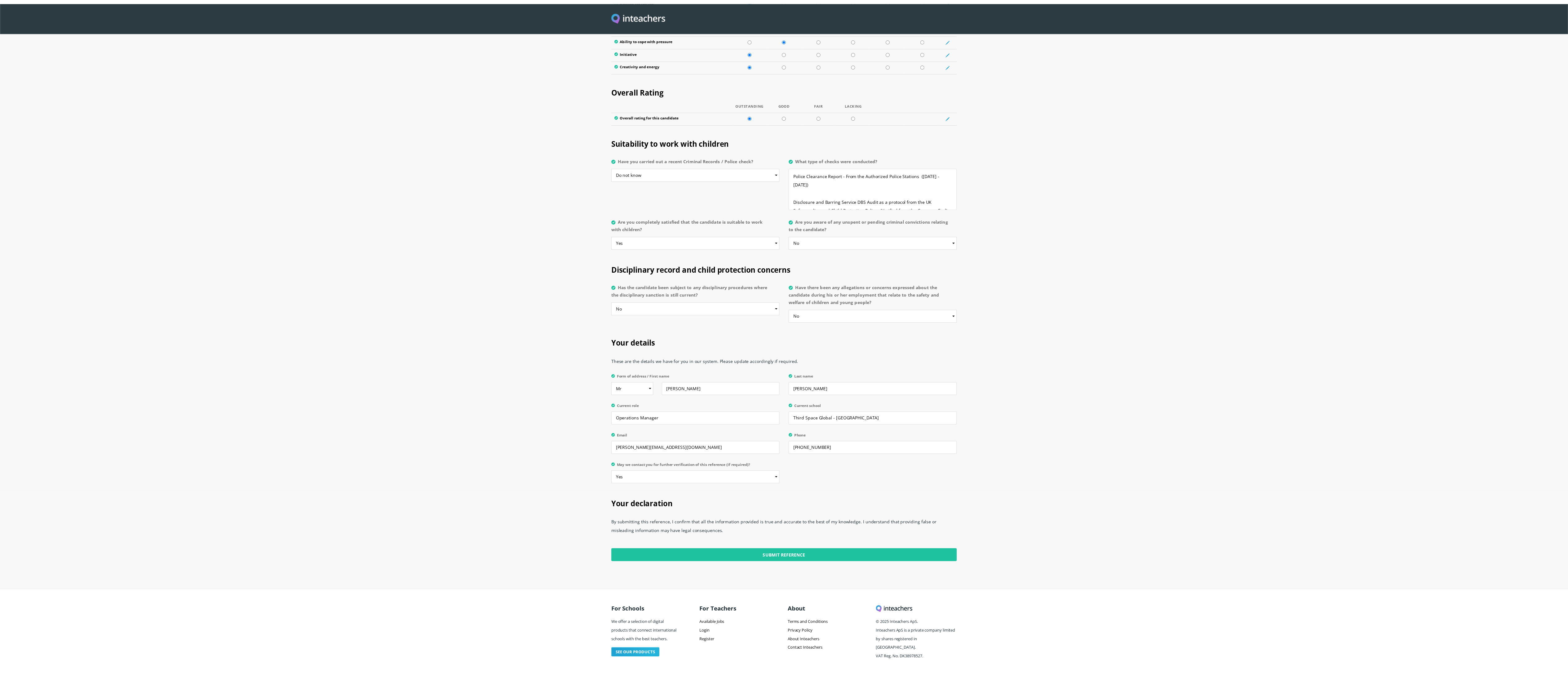
scroll to position [0, 0]
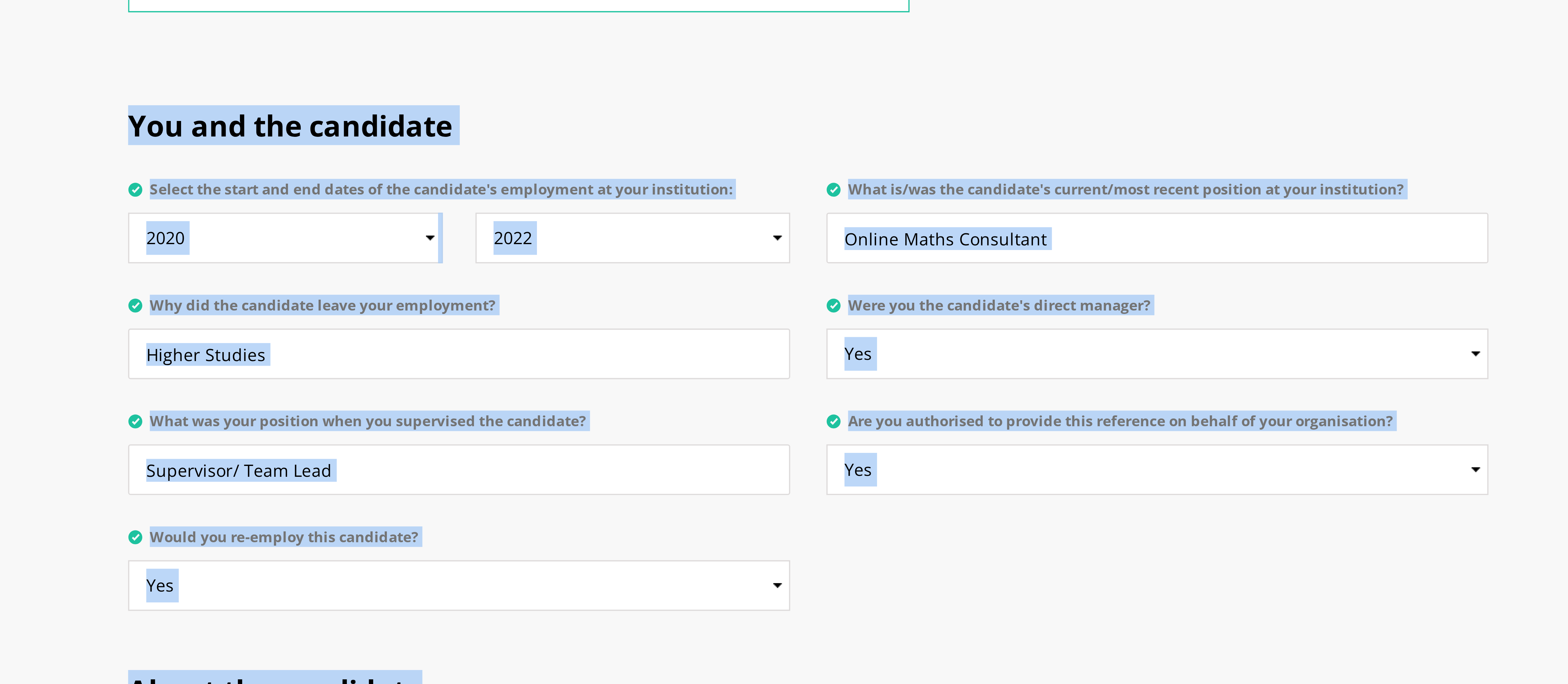
drag, startPoint x: 607, startPoint y: 345, endPoint x: 792, endPoint y: 488, distance: 233.8
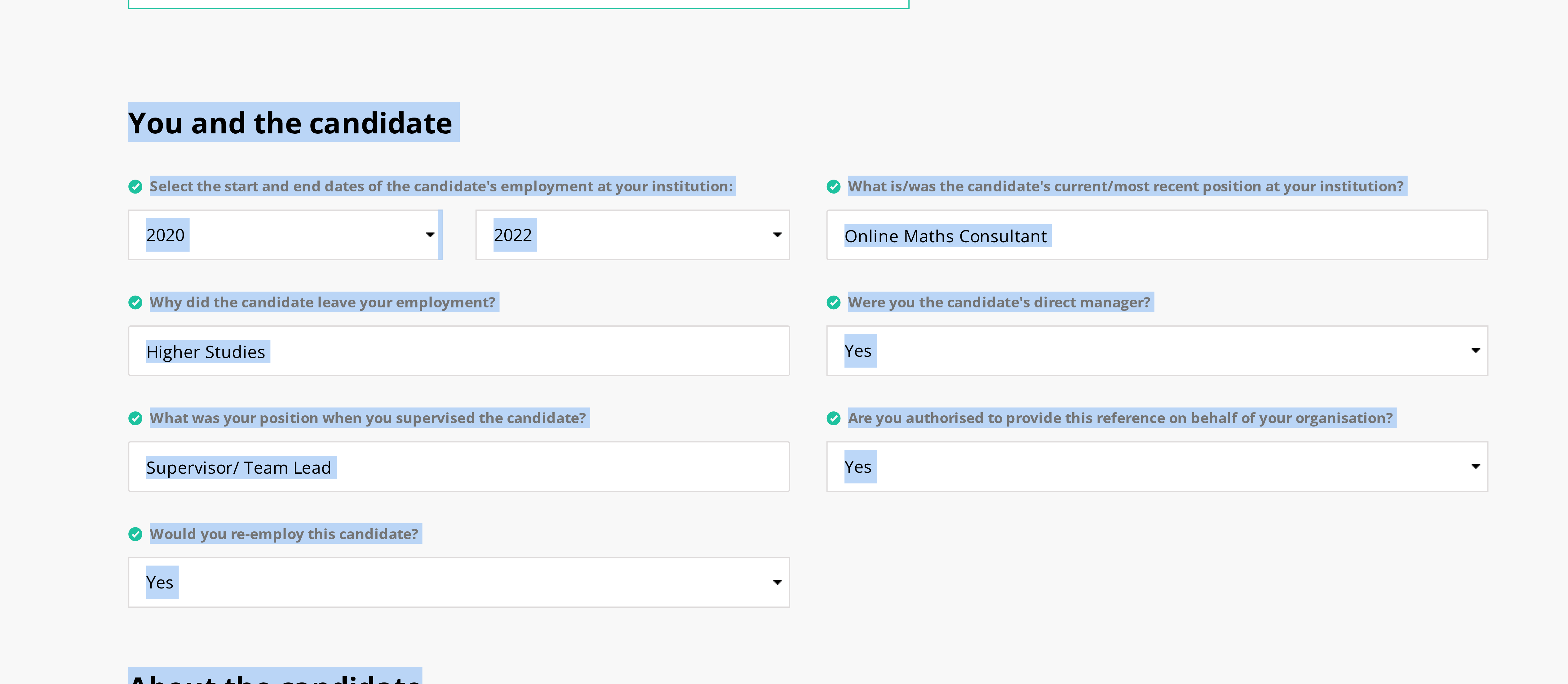
click at [490, 213] on h2 "About the candidate" at bounding box center [784, 507] width 349 height 26
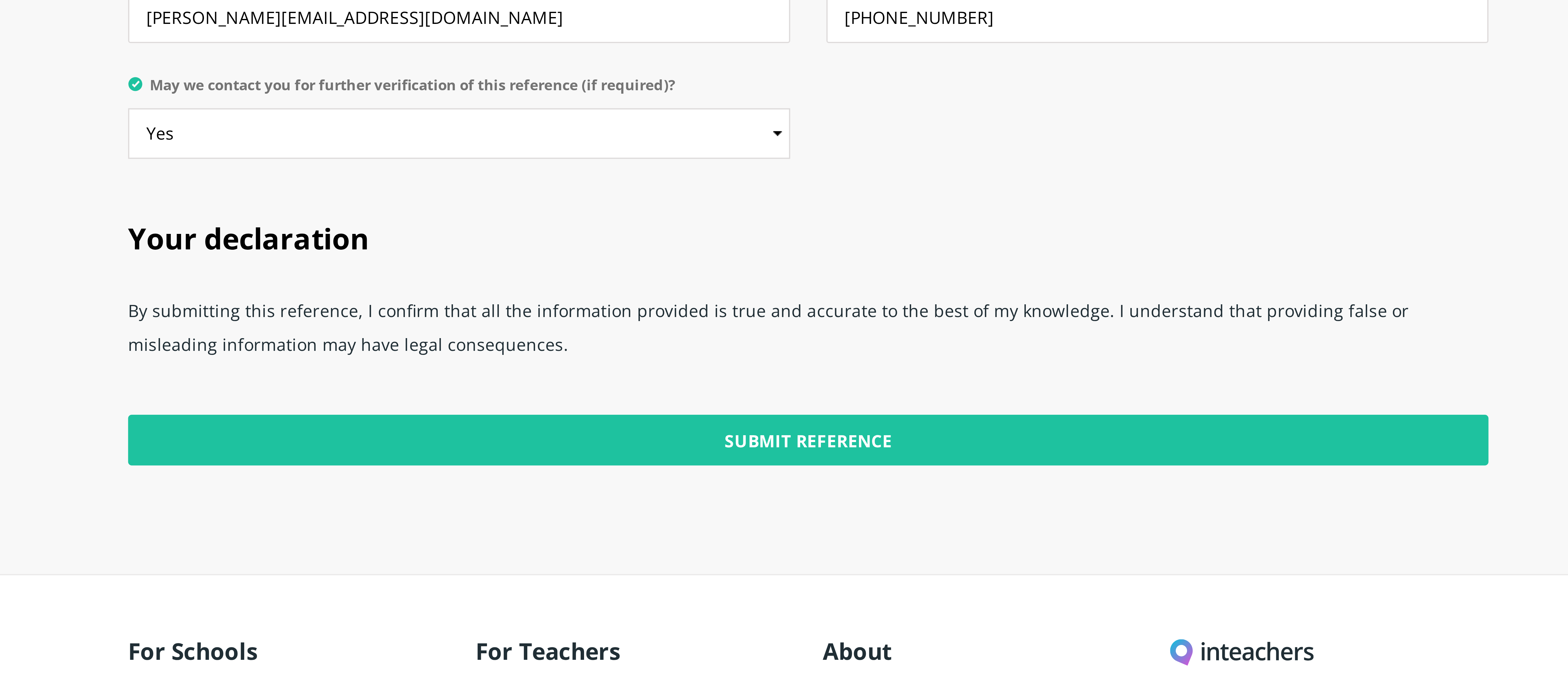
scroll to position [1070, 0]
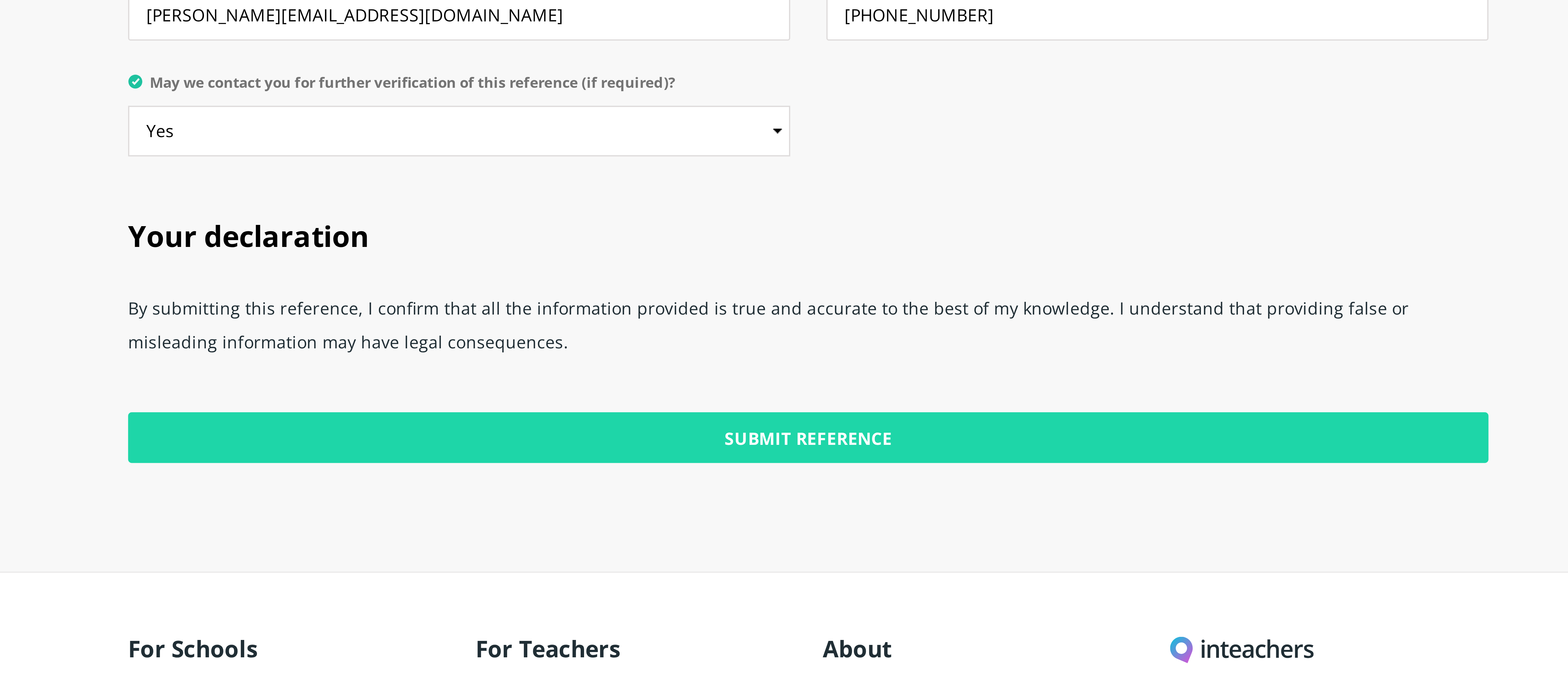
click at [490, 213] on input "Submit Reference" at bounding box center [784, 620] width 349 height 13
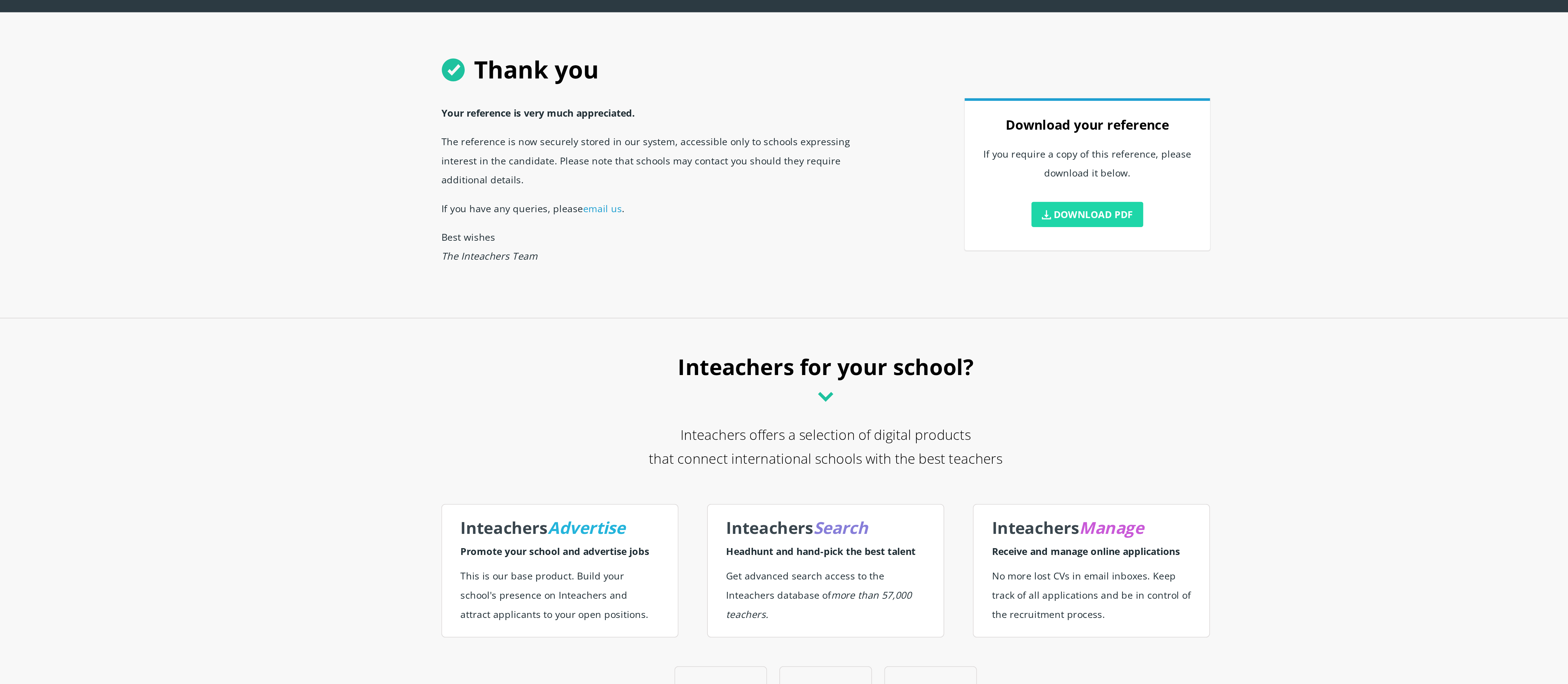
click at [888, 124] on link "Download PDF" at bounding box center [903, 122] width 51 height 12
